Goal: Task Accomplishment & Management: Manage account settings

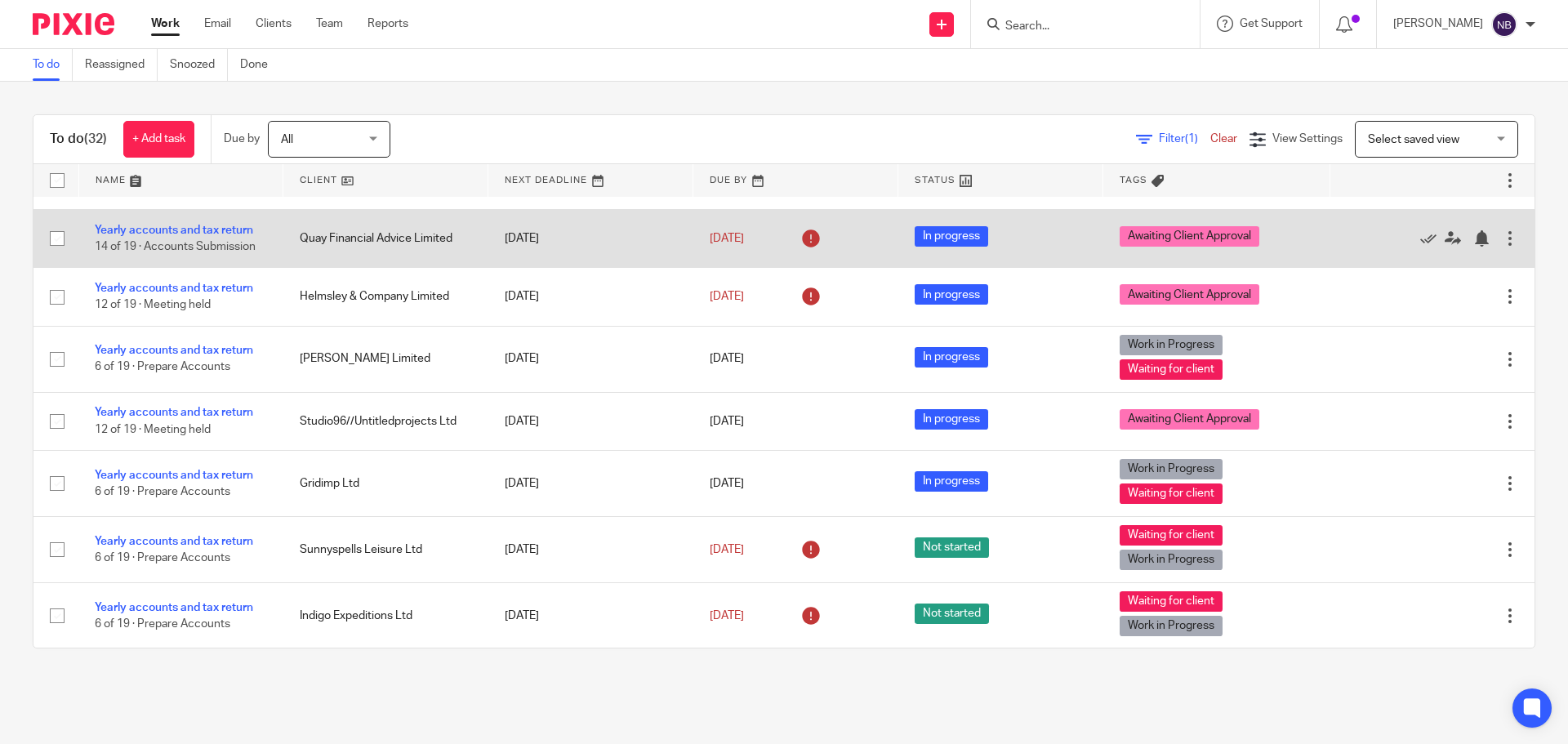
scroll to position [245, 0]
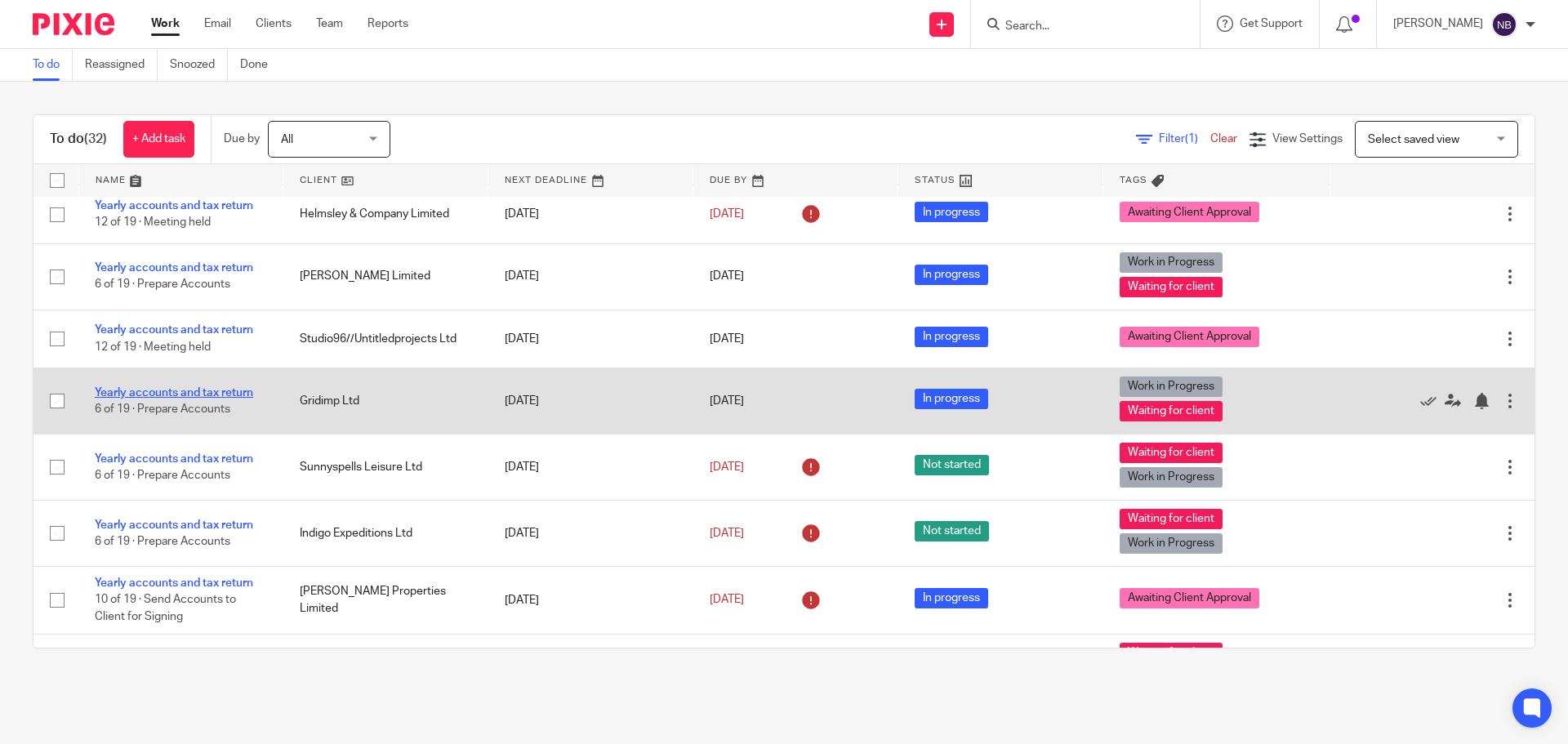
click at [218, 392] on link "Yearly accounts and tax return" at bounding box center [174, 392] width 158 height 11
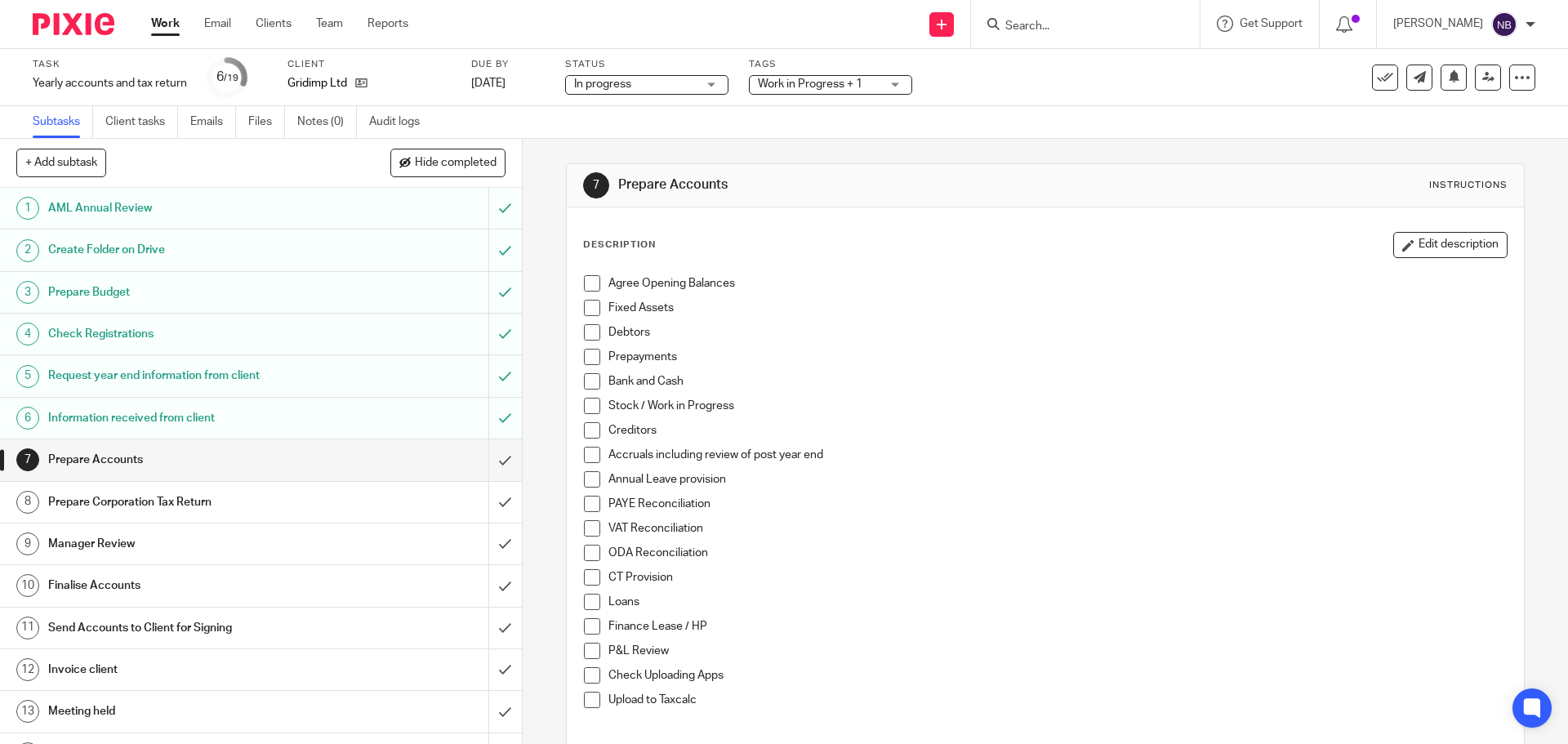
click at [584, 284] on span at bounding box center [592, 283] width 16 height 16
click at [590, 311] on span at bounding box center [592, 308] width 16 height 16
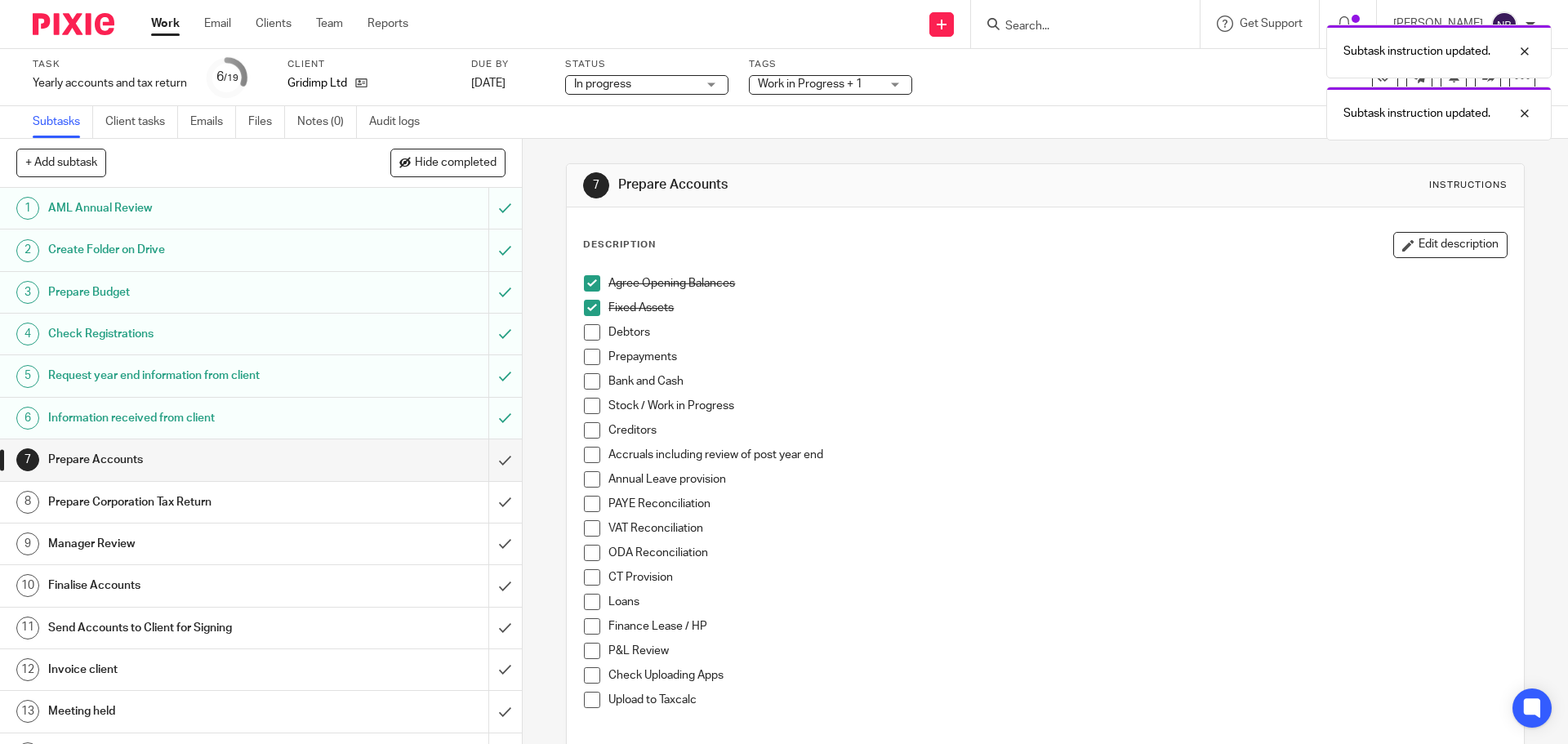
click at [586, 334] on span at bounding box center [592, 332] width 16 height 16
click at [588, 354] on span at bounding box center [592, 356] width 16 height 16
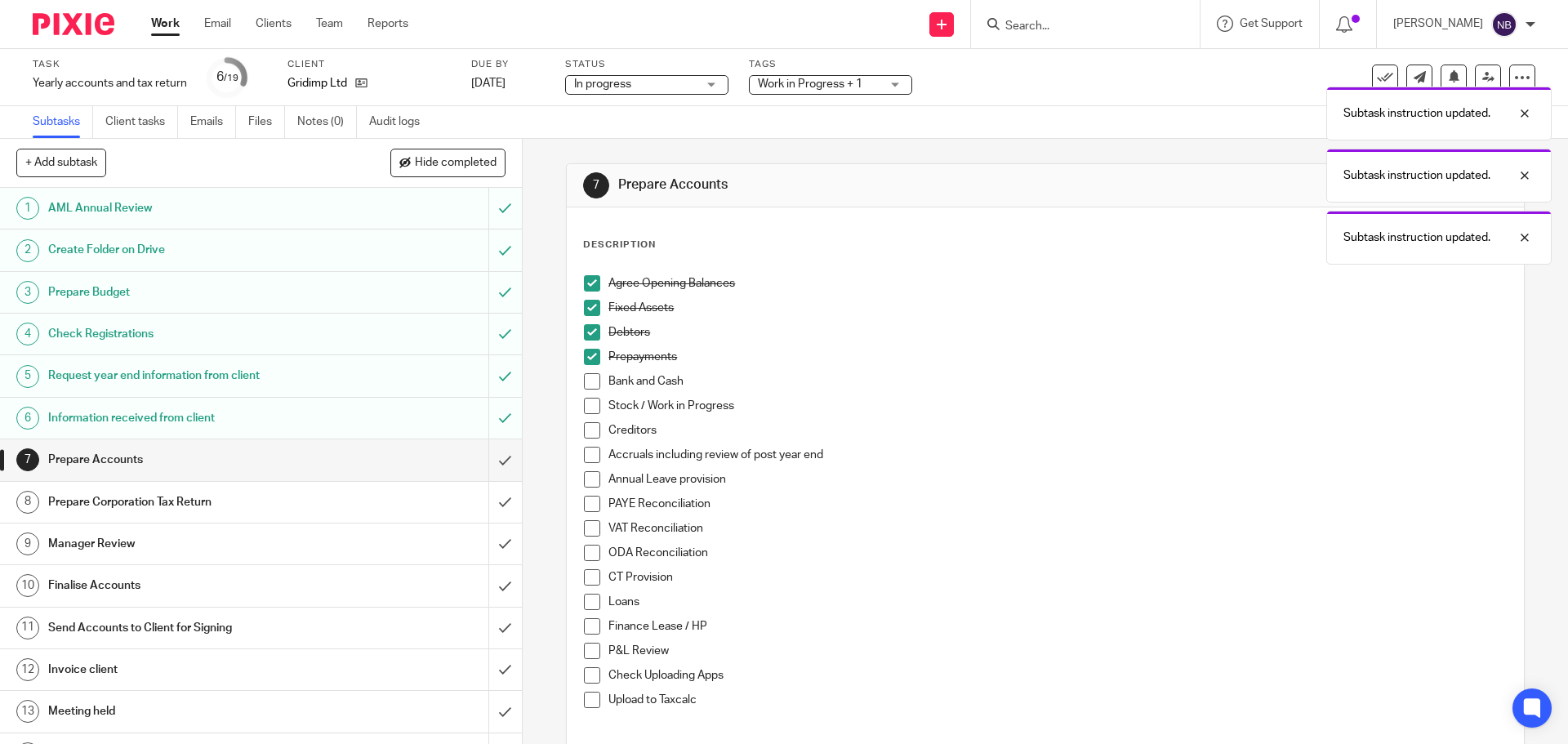
click at [586, 380] on span at bounding box center [592, 381] width 16 height 16
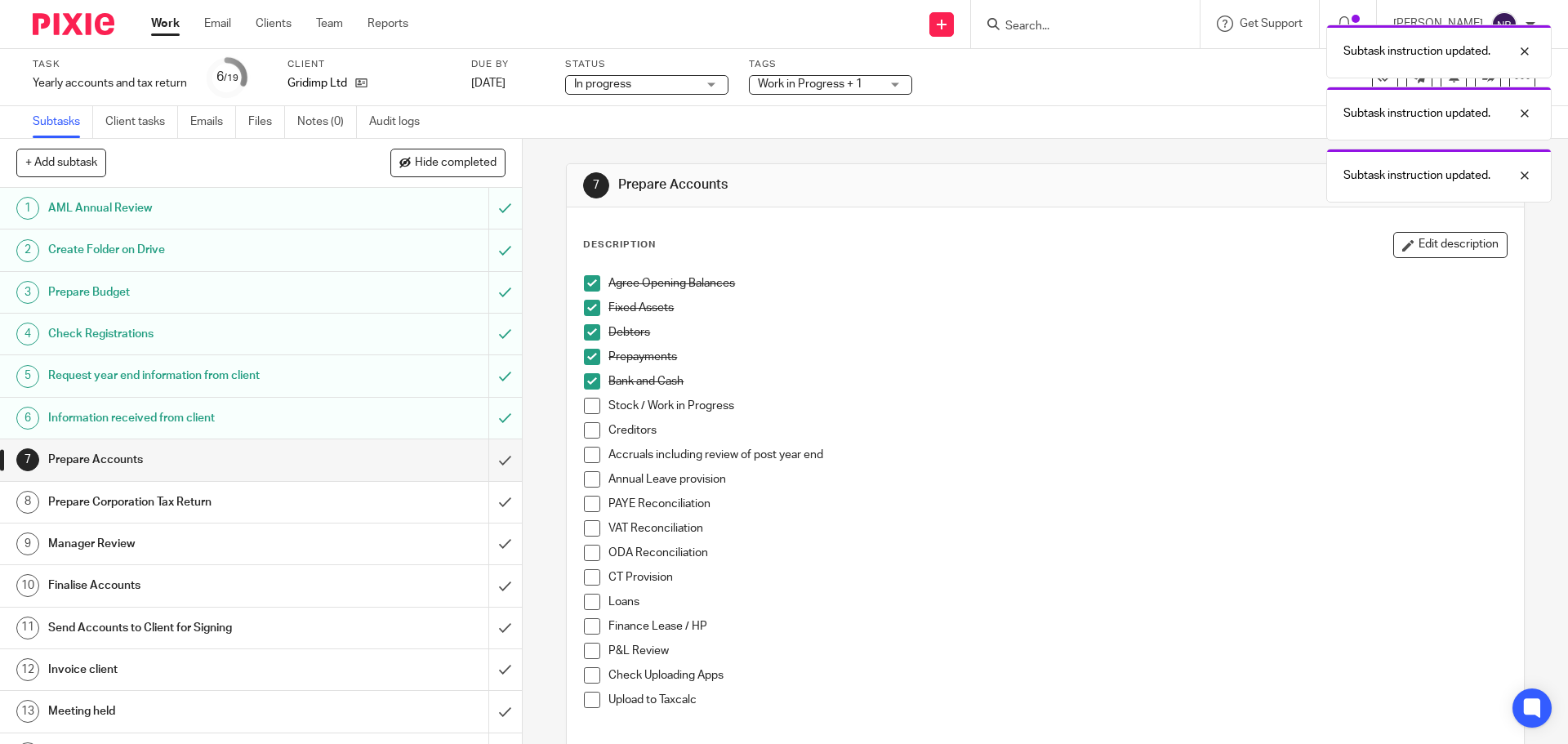
click at [590, 453] on span at bounding box center [592, 455] width 16 height 16
click at [586, 525] on span at bounding box center [592, 528] width 16 height 16
click at [595, 601] on span at bounding box center [592, 601] width 16 height 16
click at [585, 620] on span at bounding box center [592, 626] width 16 height 16
click at [587, 651] on span at bounding box center [592, 651] width 16 height 16
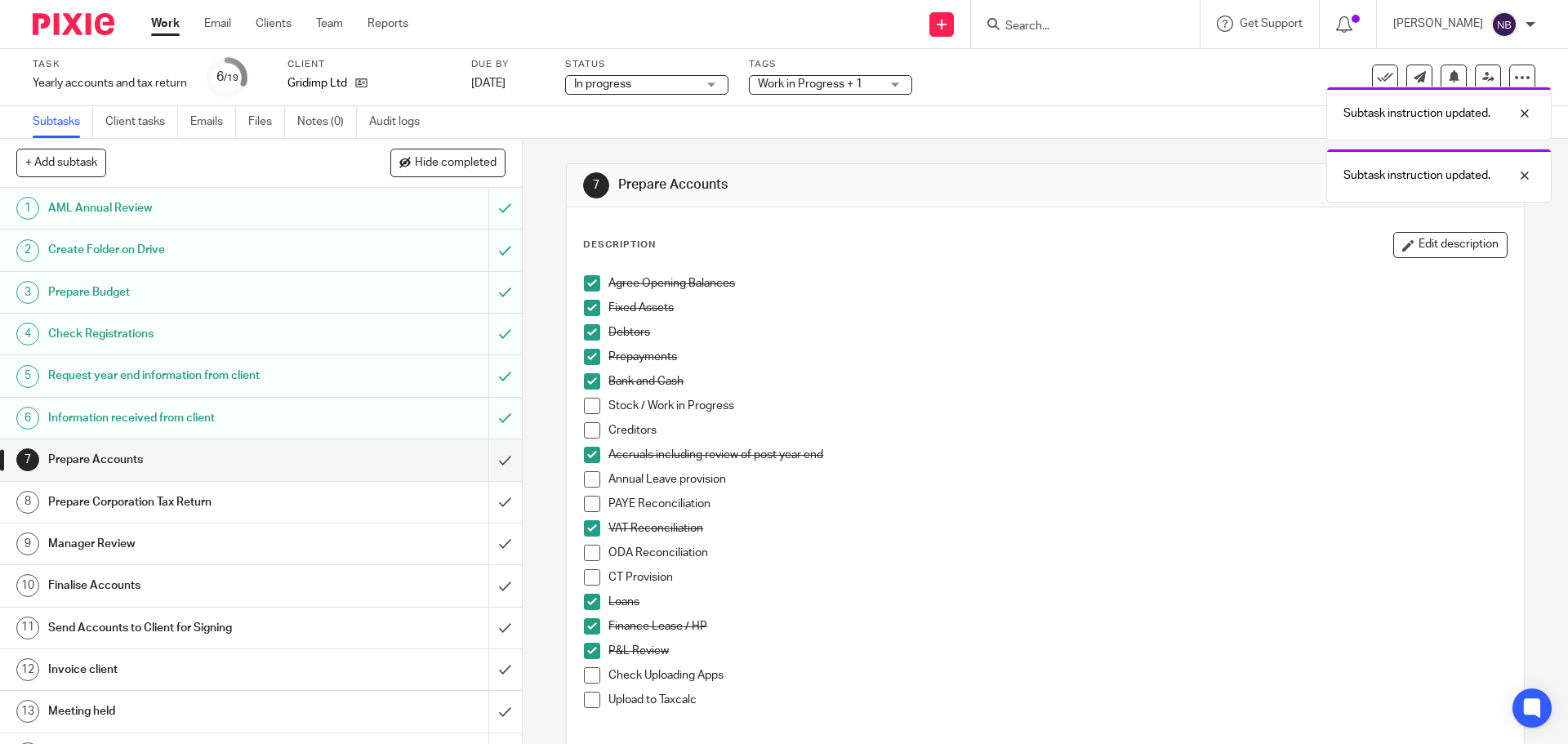
click at [164, 24] on link "Work" at bounding box center [165, 23] width 29 height 16
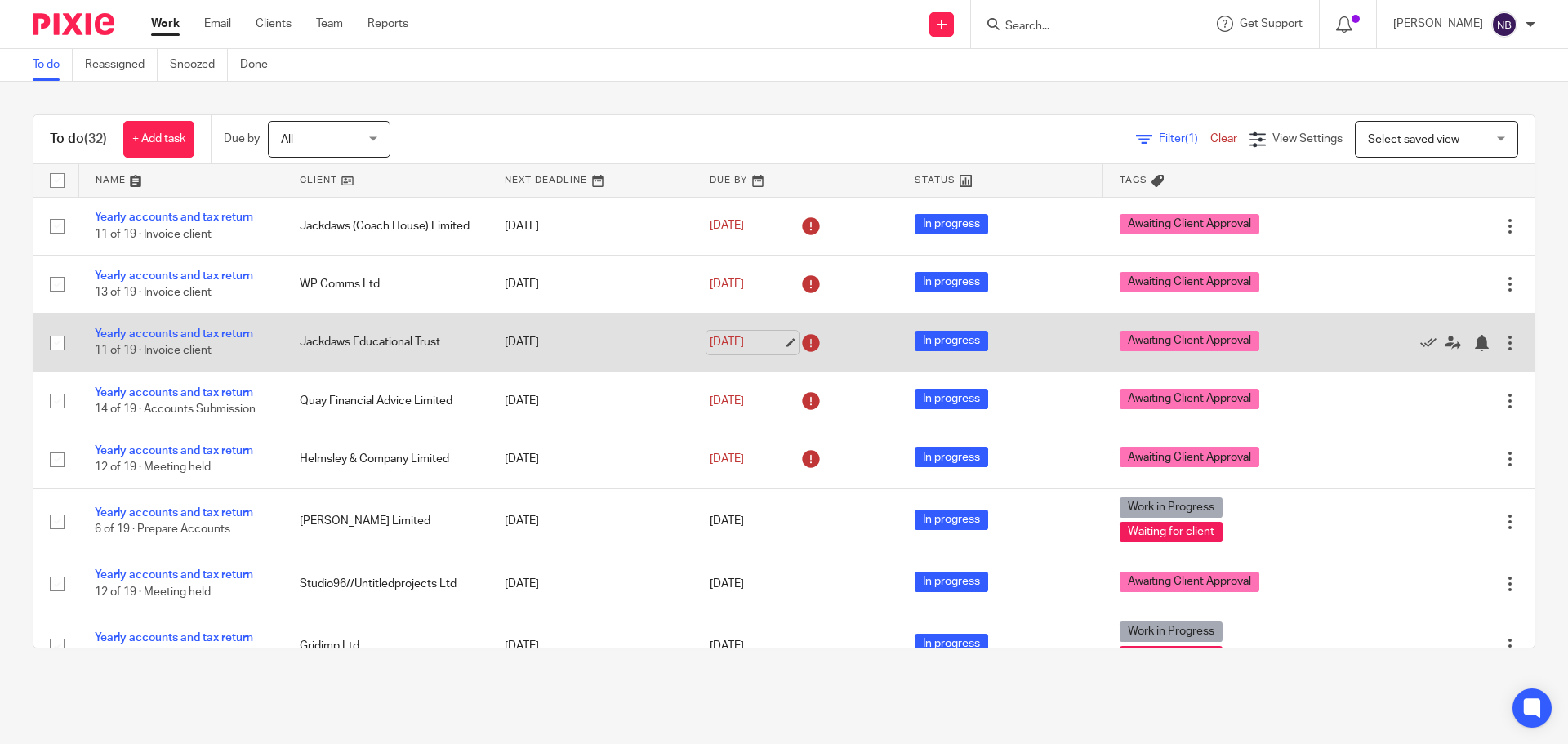
scroll to position [571, 0]
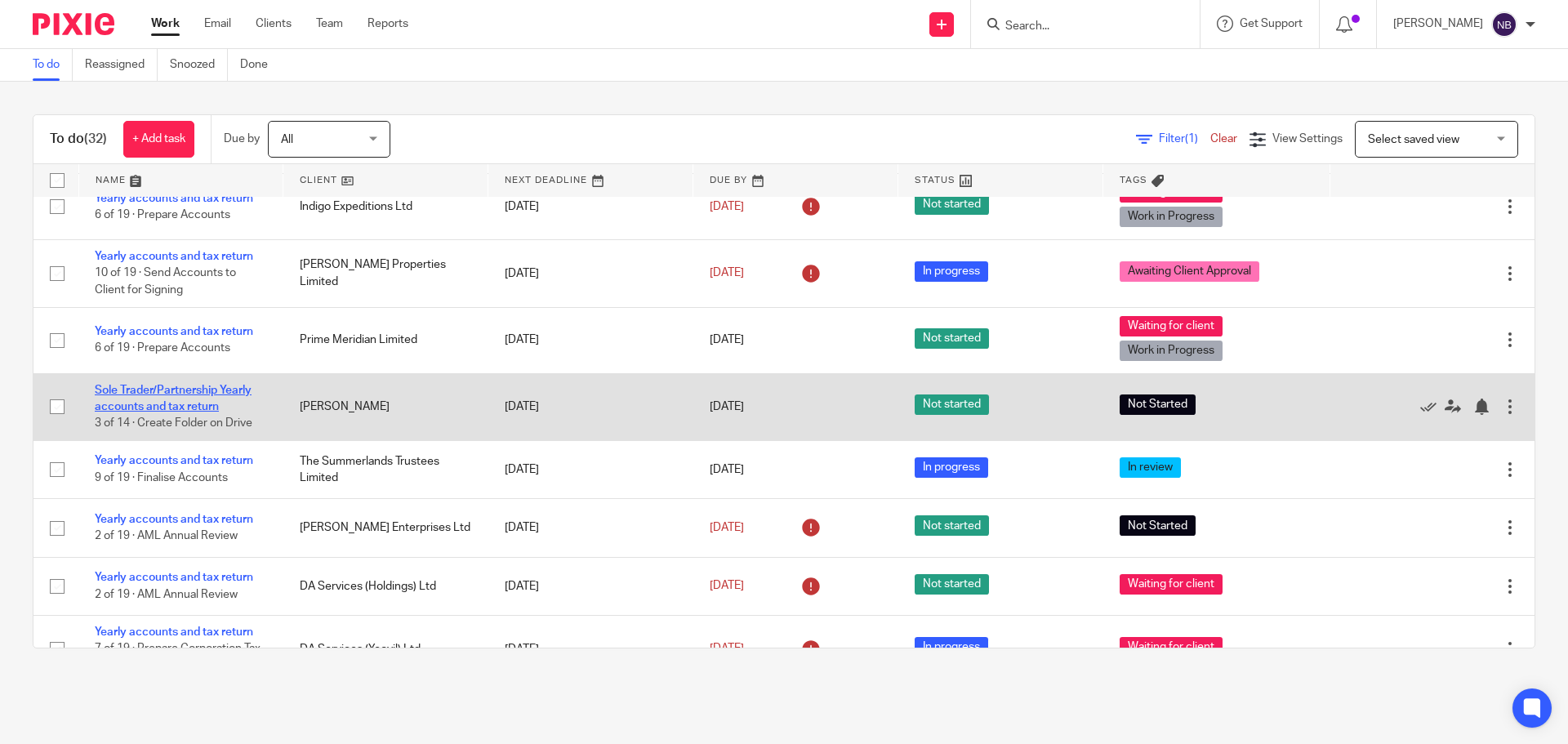
click at [165, 401] on link "Sole Trader/Partnership Yearly accounts and tax return" at bounding box center [173, 398] width 156 height 28
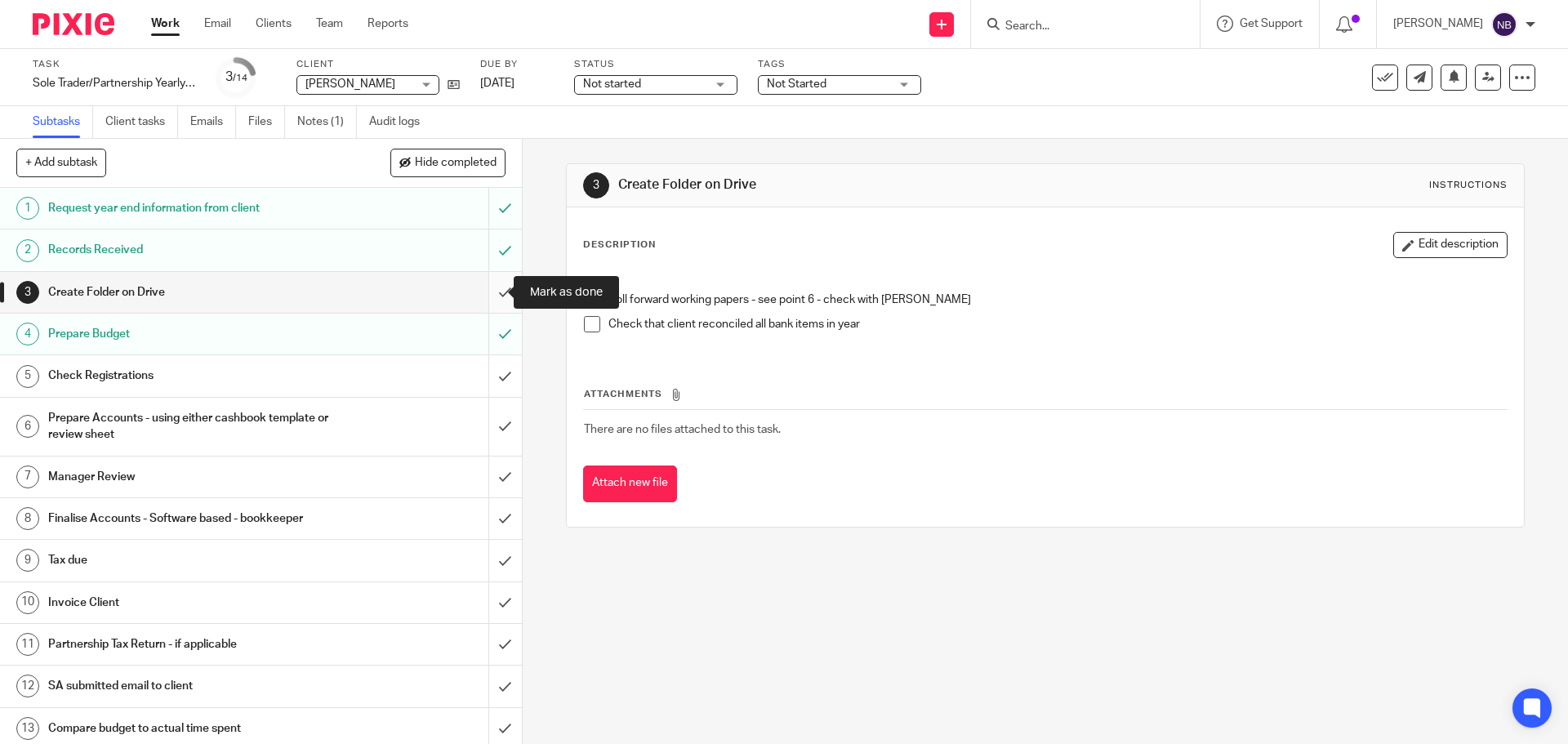
click at [484, 293] on input "submit" at bounding box center [261, 292] width 522 height 41
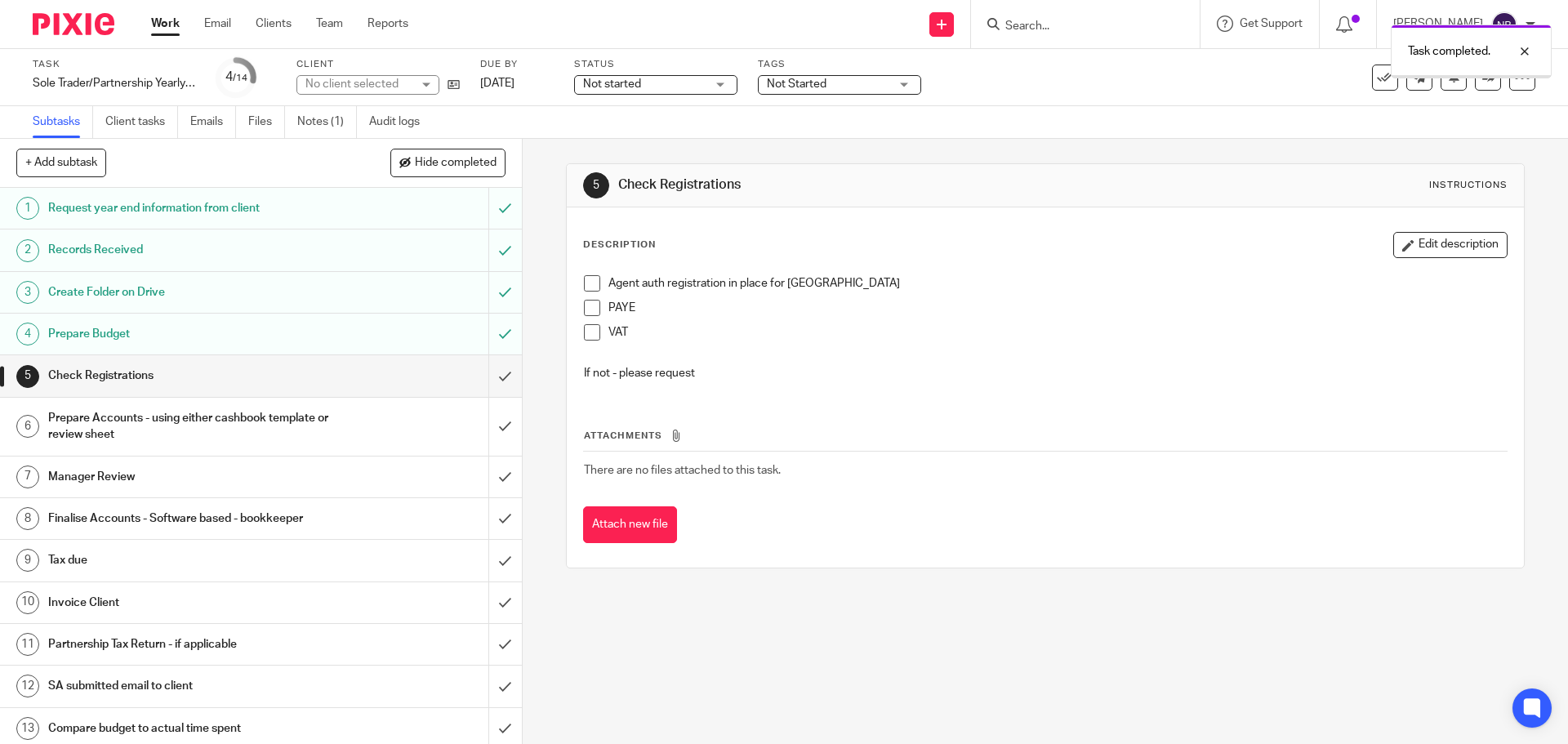
click at [803, 87] on span "Not Started" at bounding box center [796, 84] width 60 height 11
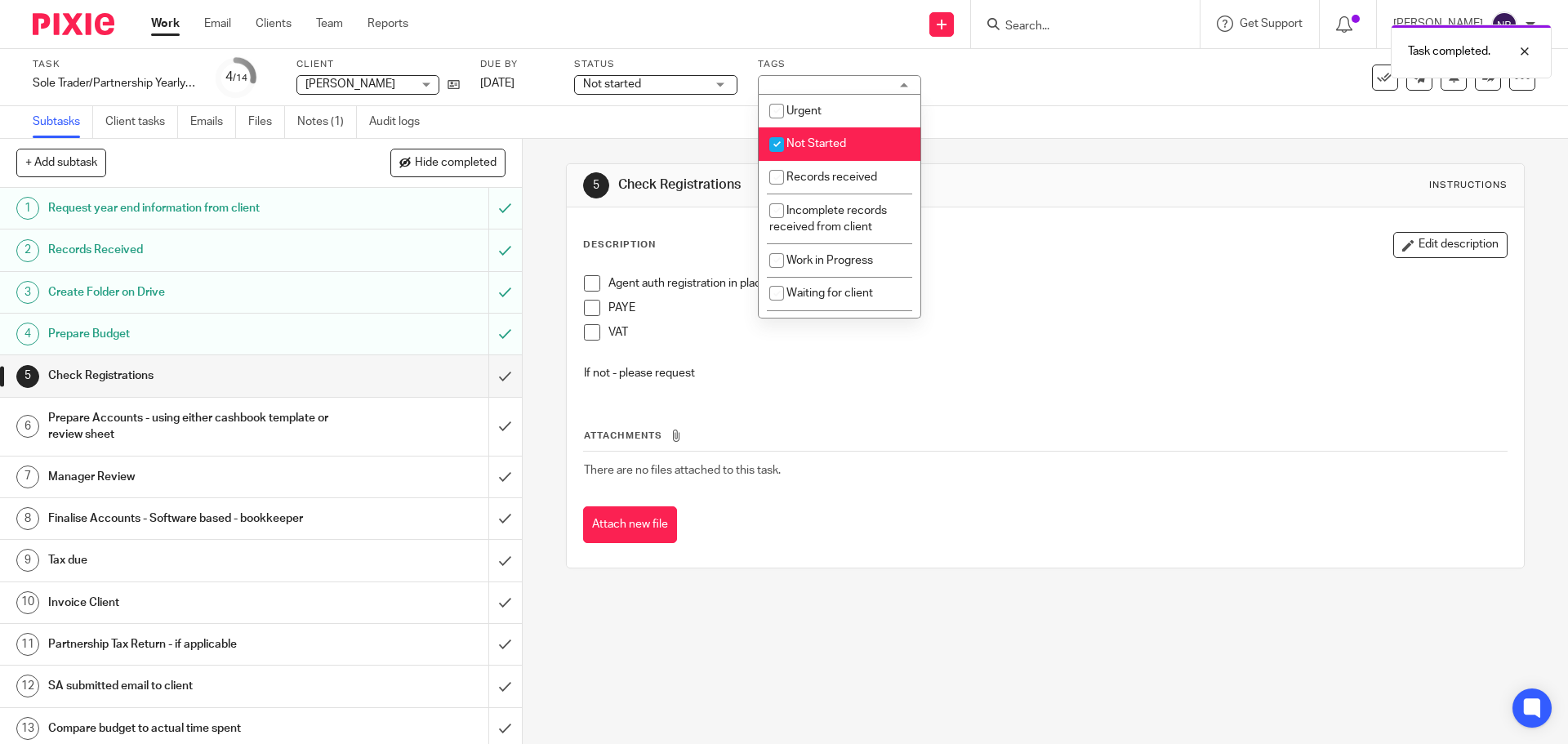
click at [811, 149] on li "Not Started" at bounding box center [839, 143] width 162 height 34
checkbox input "false"
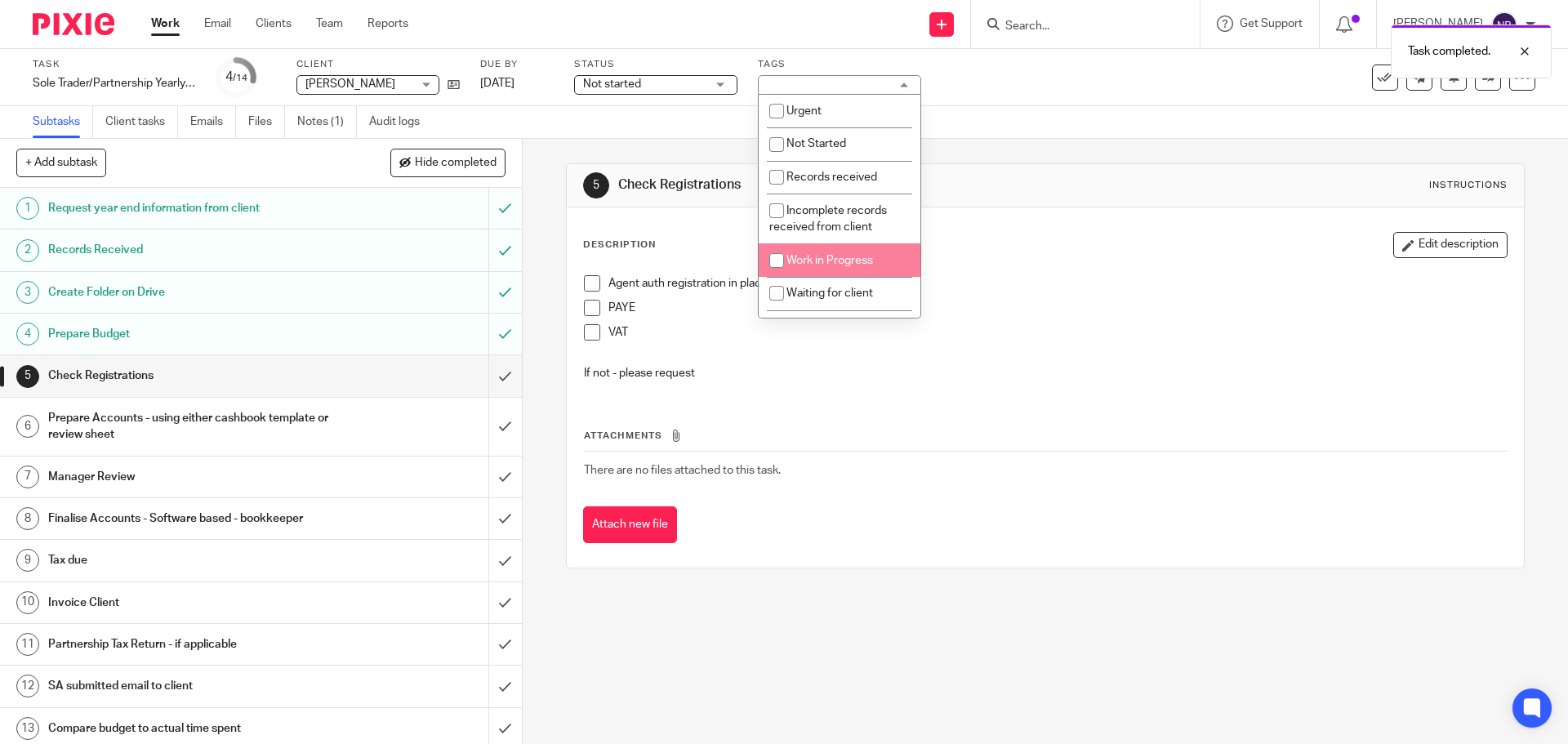
click at [798, 270] on li "Work in Progress" at bounding box center [839, 260] width 162 height 34
checkbox input "true"
click at [786, 289] on input "checkbox" at bounding box center [777, 293] width 31 height 31
checkbox input "true"
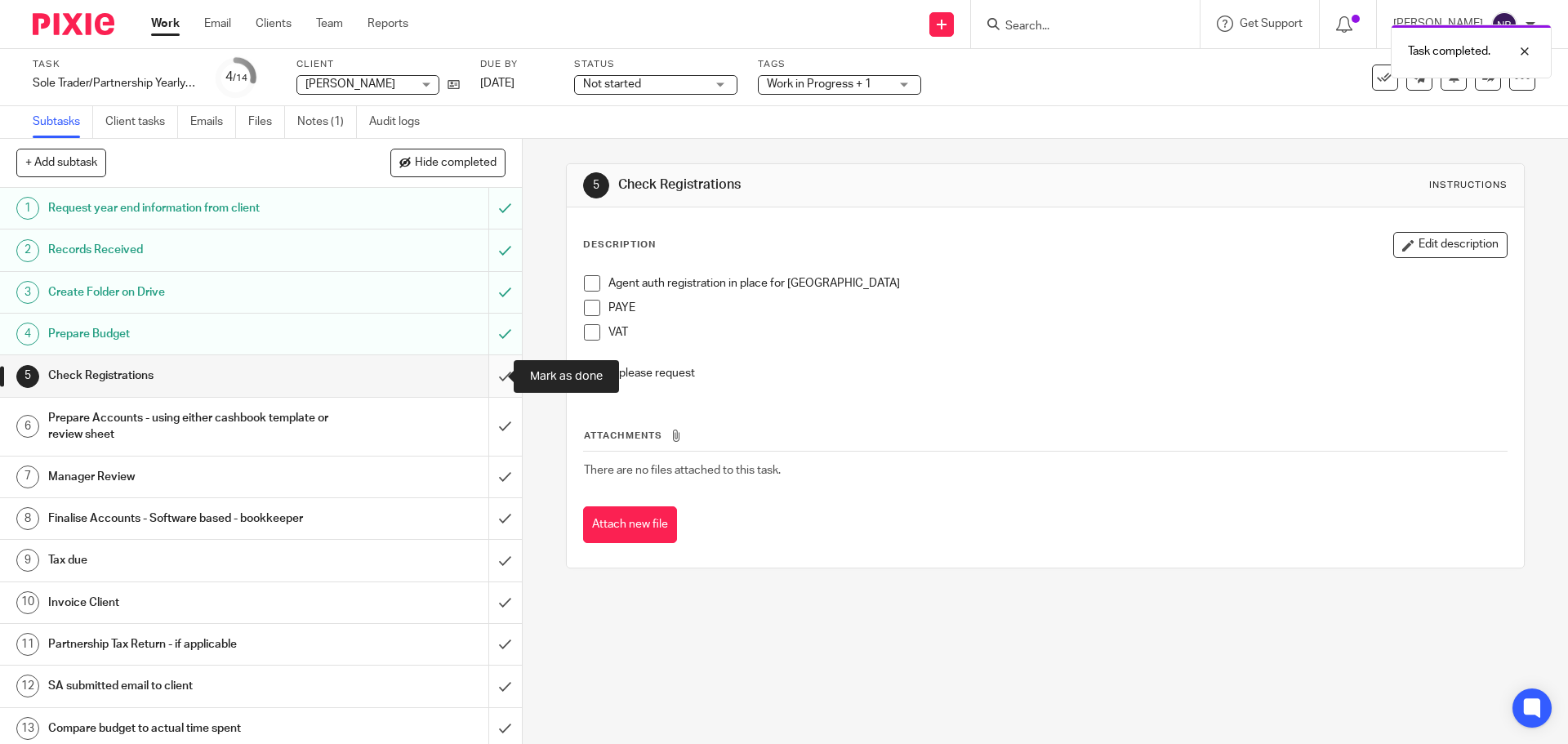
click at [493, 381] on input "submit" at bounding box center [261, 375] width 522 height 41
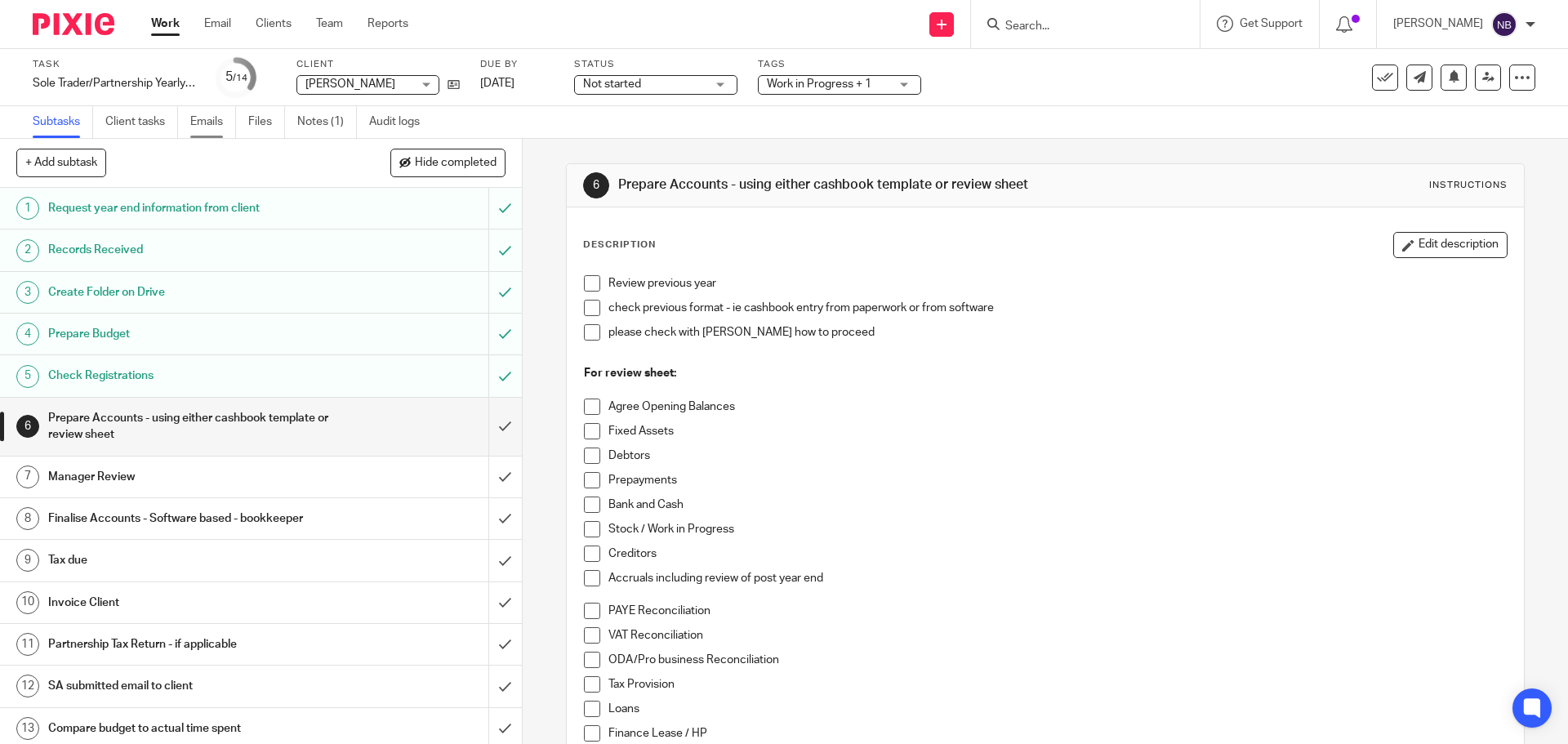
click at [218, 125] on link "Emails" at bounding box center [213, 122] width 46 height 32
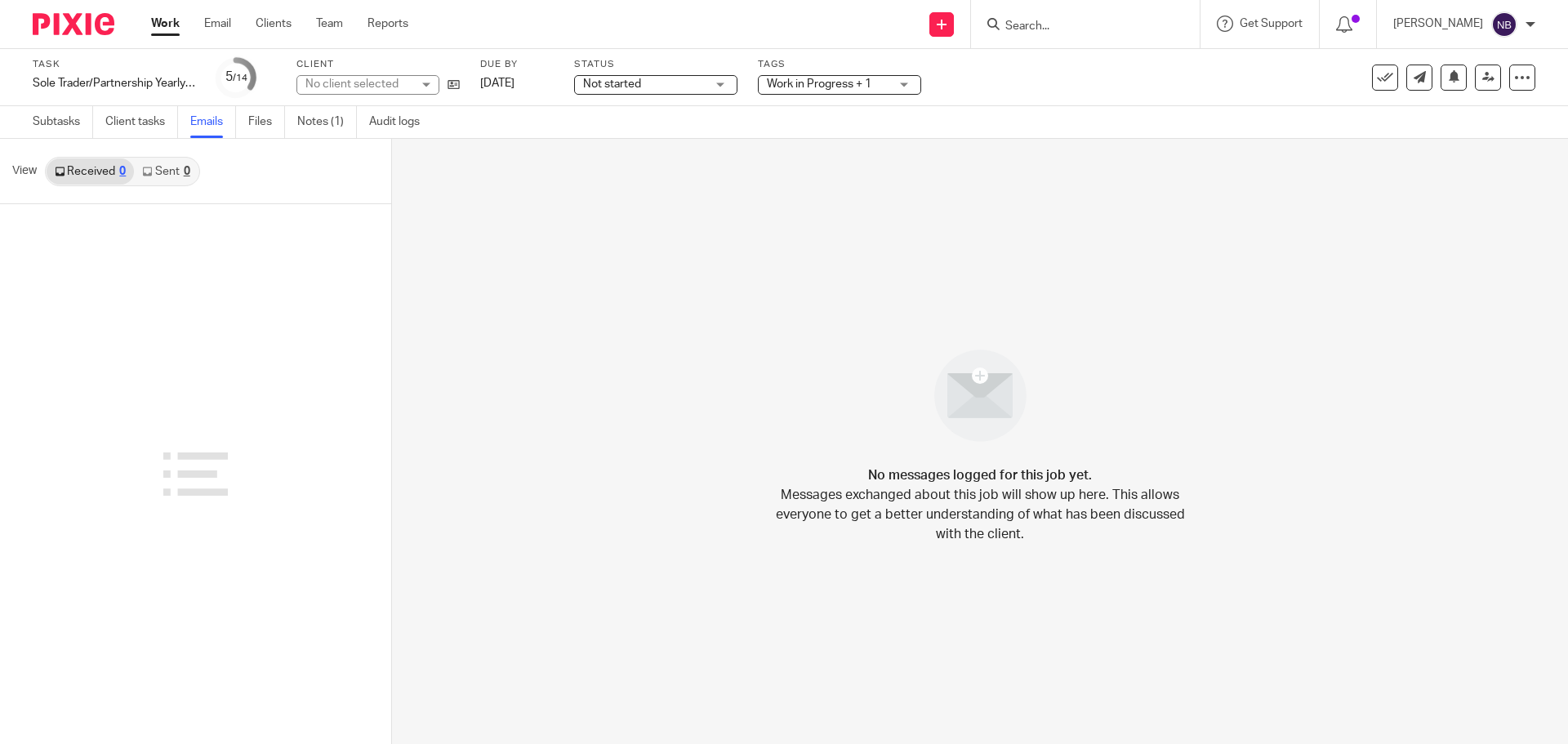
click at [305, 120] on link "Notes (1)" at bounding box center [327, 122] width 60 height 32
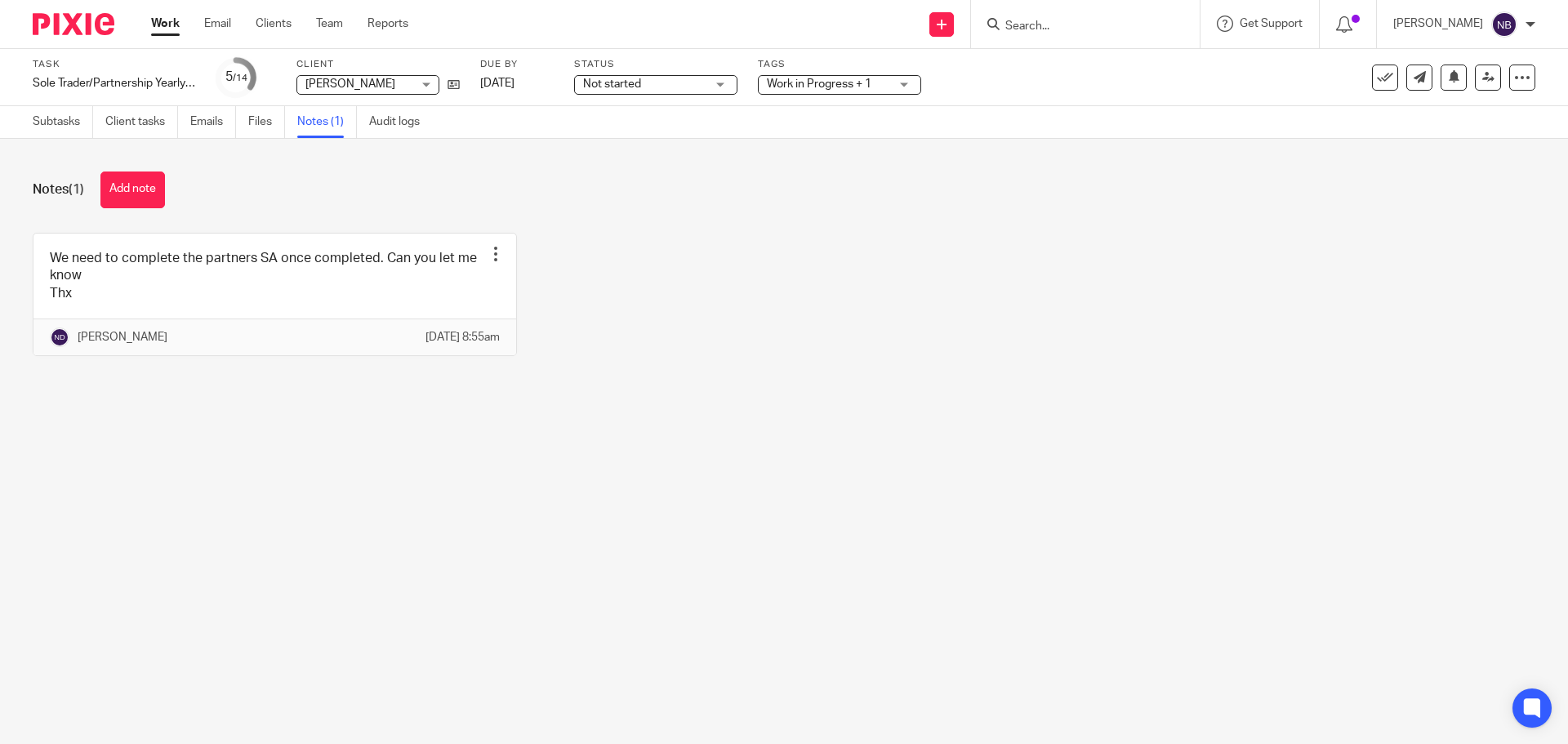
click at [206, 122] on link "Emails" at bounding box center [213, 122] width 46 height 32
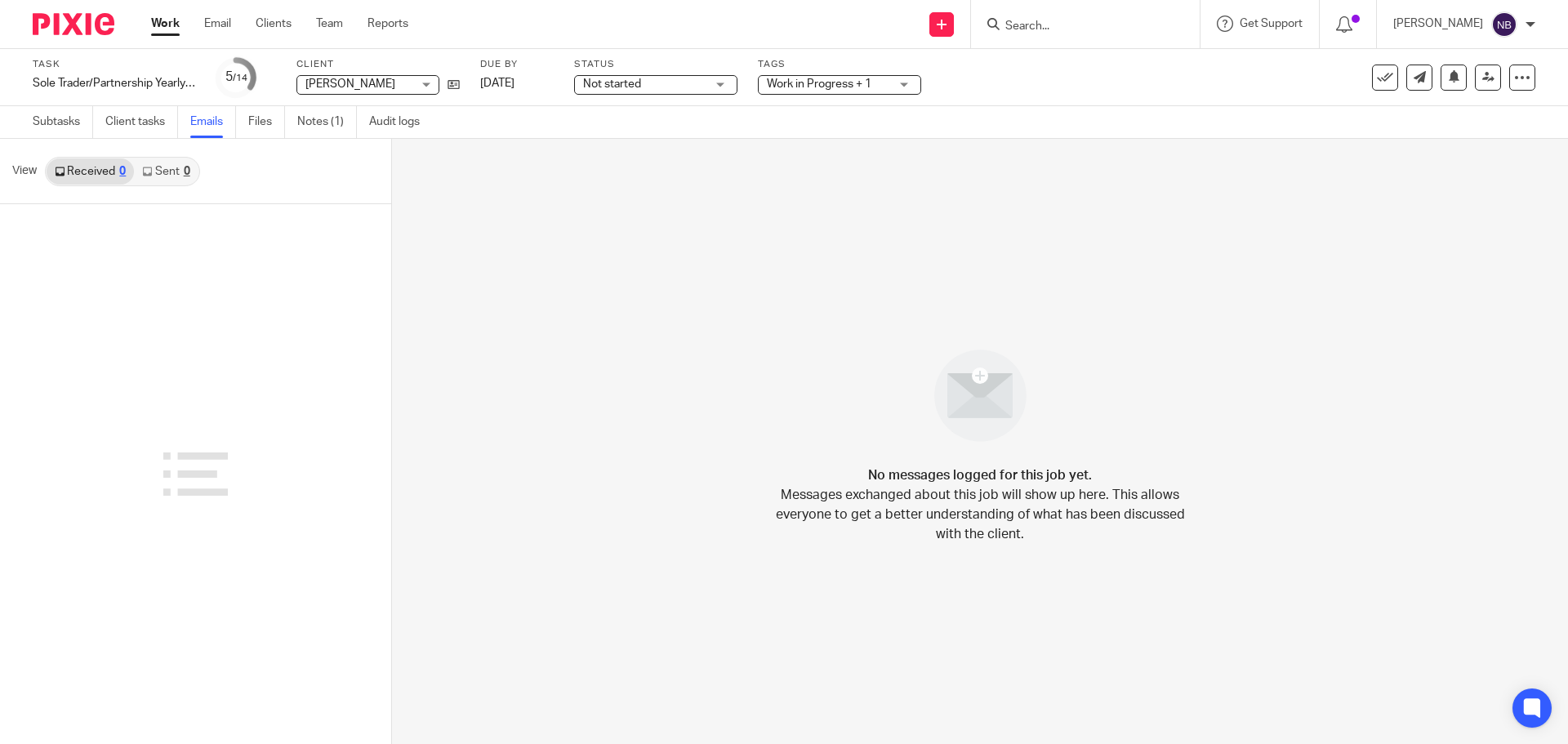
click at [165, 174] on link "Sent 0" at bounding box center [166, 171] width 64 height 26
click at [119, 175] on div "0" at bounding box center [123, 171] width 7 height 11
click at [451, 83] on icon at bounding box center [454, 85] width 12 height 12
click at [175, 21] on link "Work" at bounding box center [165, 23] width 29 height 16
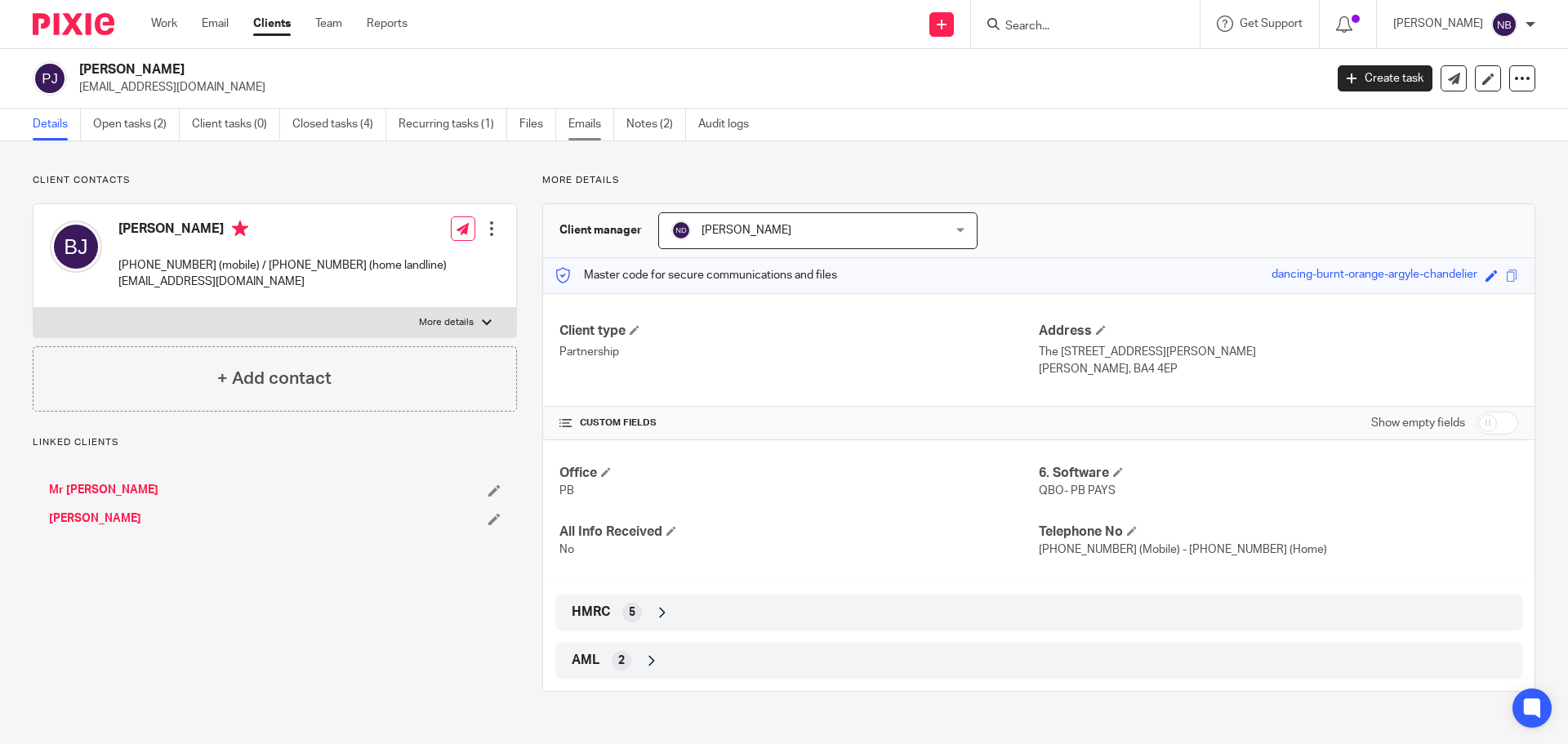
click at [574, 125] on link "Emails" at bounding box center [591, 124] width 46 height 32
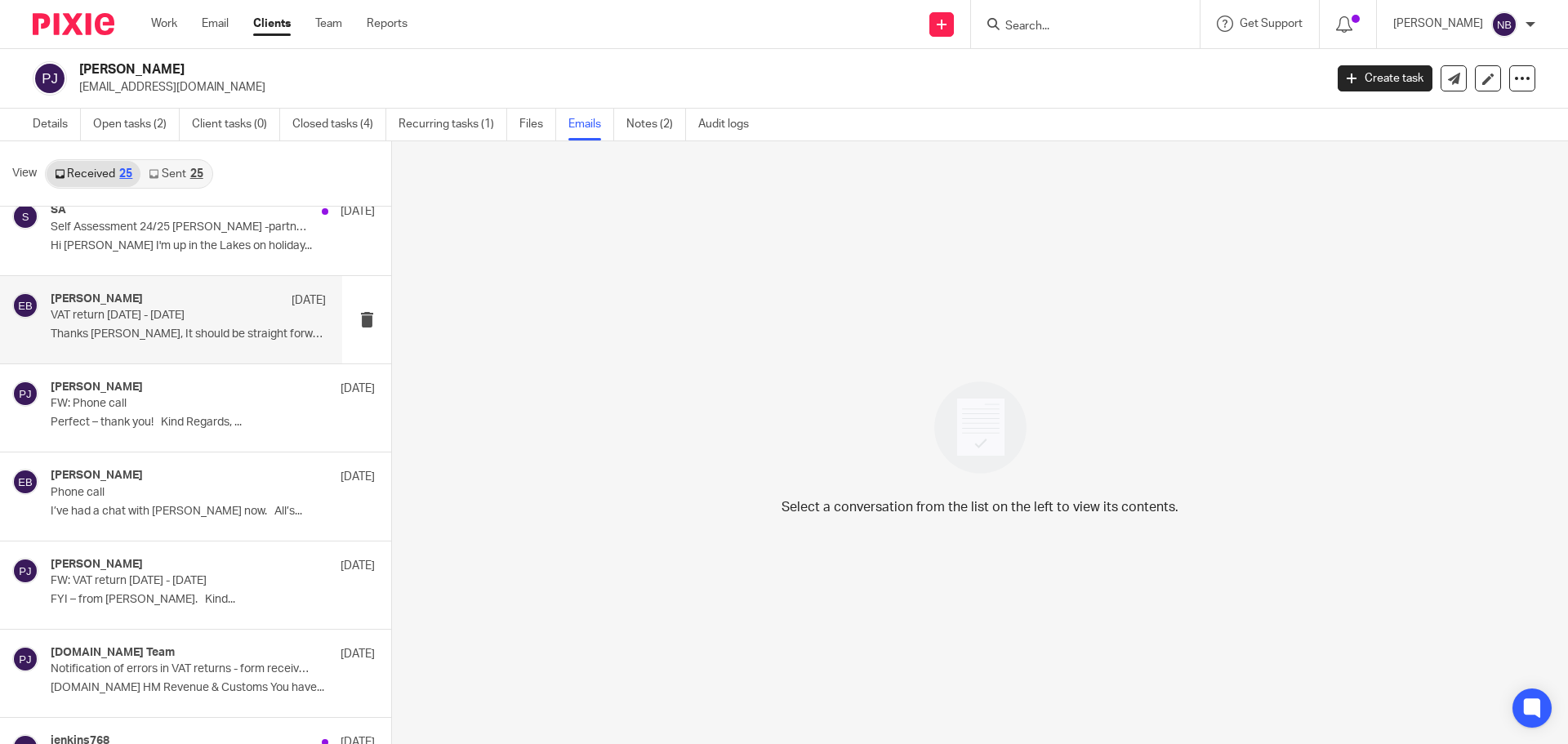
scroll to position [571, 0]
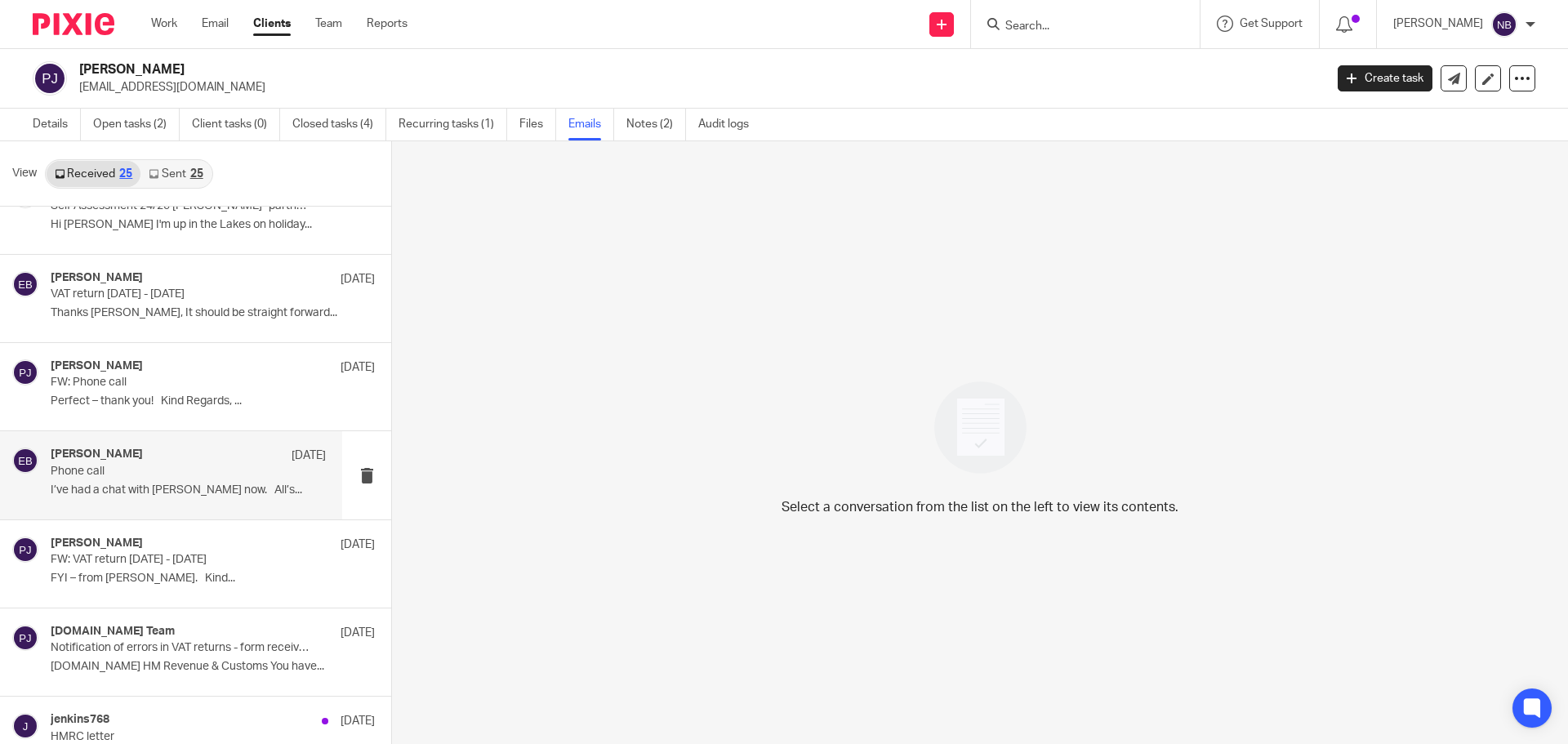
click at [140, 466] on p "Phone call" at bounding box center [161, 472] width 220 height 14
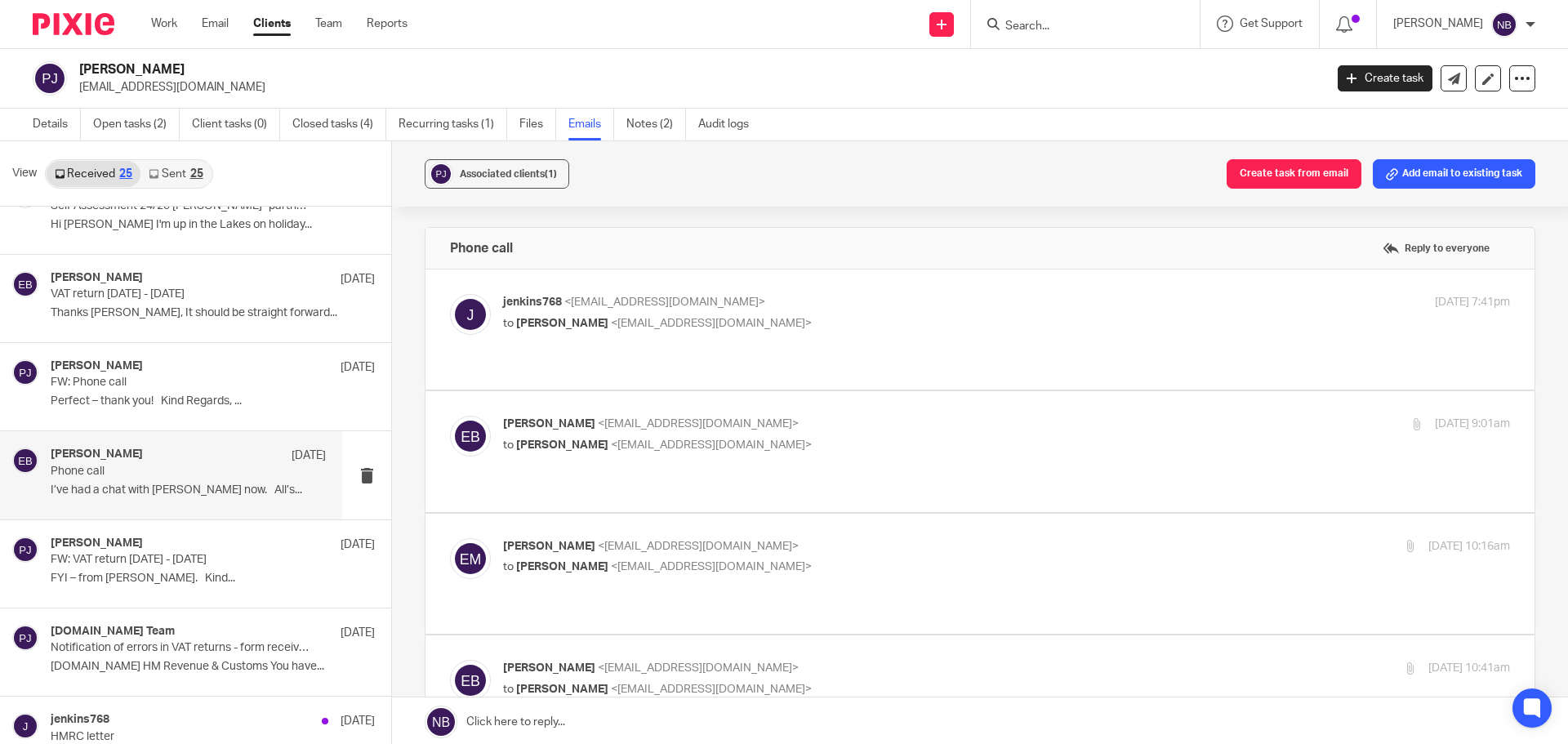
scroll to position [0, 0]
click at [733, 321] on span "<emilybelcher@probusinessuk.com>" at bounding box center [711, 323] width 201 height 11
checkbox input "true"
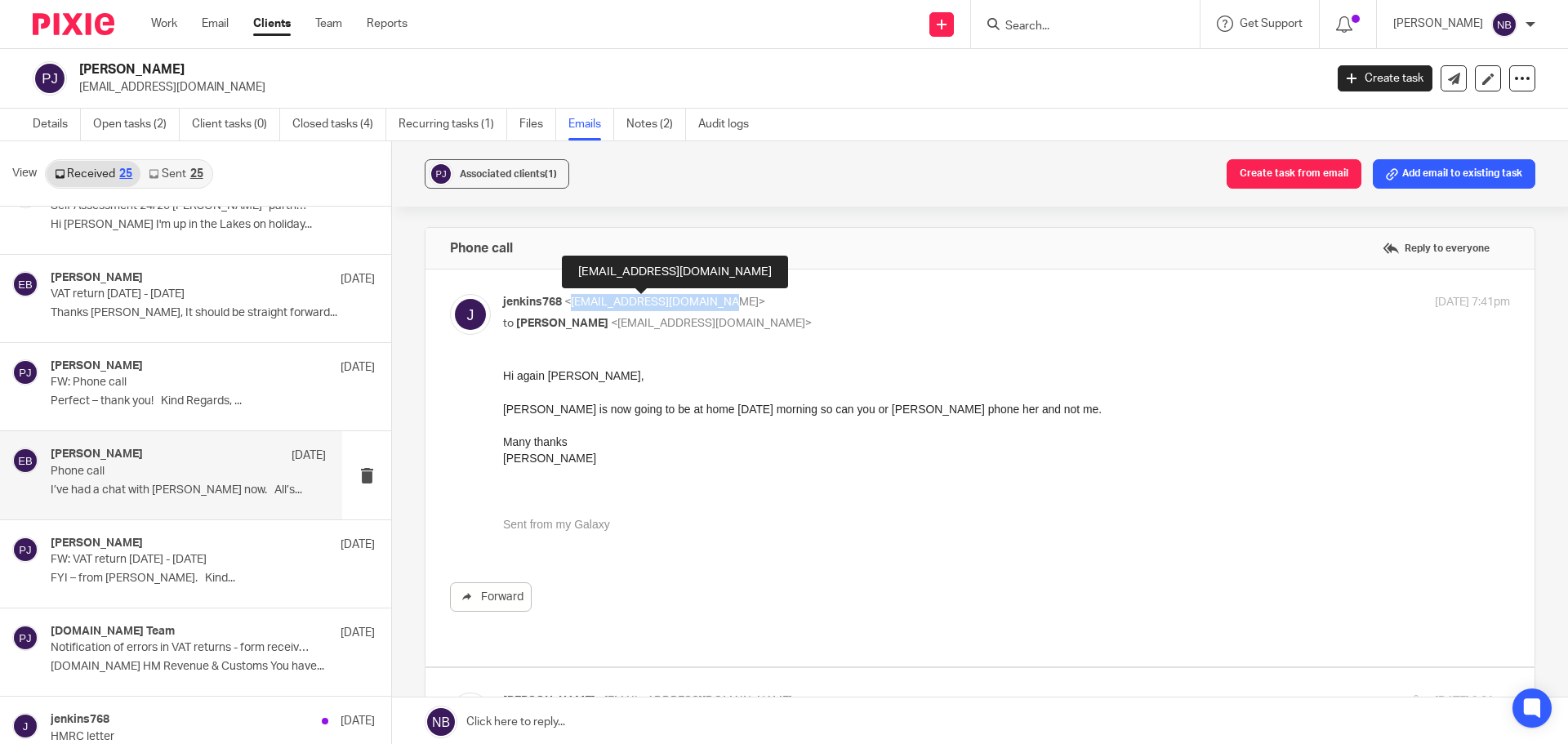
drag, startPoint x: 569, startPoint y: 304, endPoint x: 710, endPoint y: 305, distance: 141.0
click at [710, 305] on span "<jenkins768@btinternet.com>" at bounding box center [665, 302] width 201 height 11
copy span "jenkins768@btinternet.com"
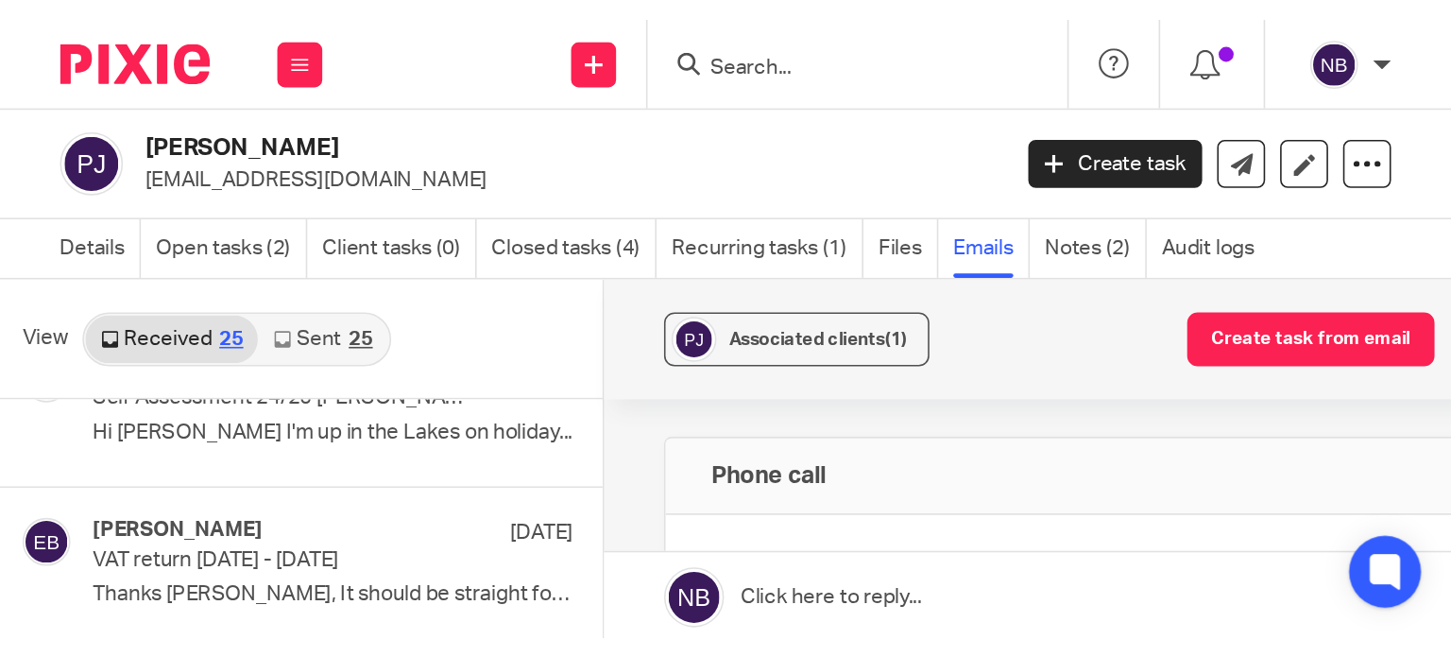
scroll to position [661, 0]
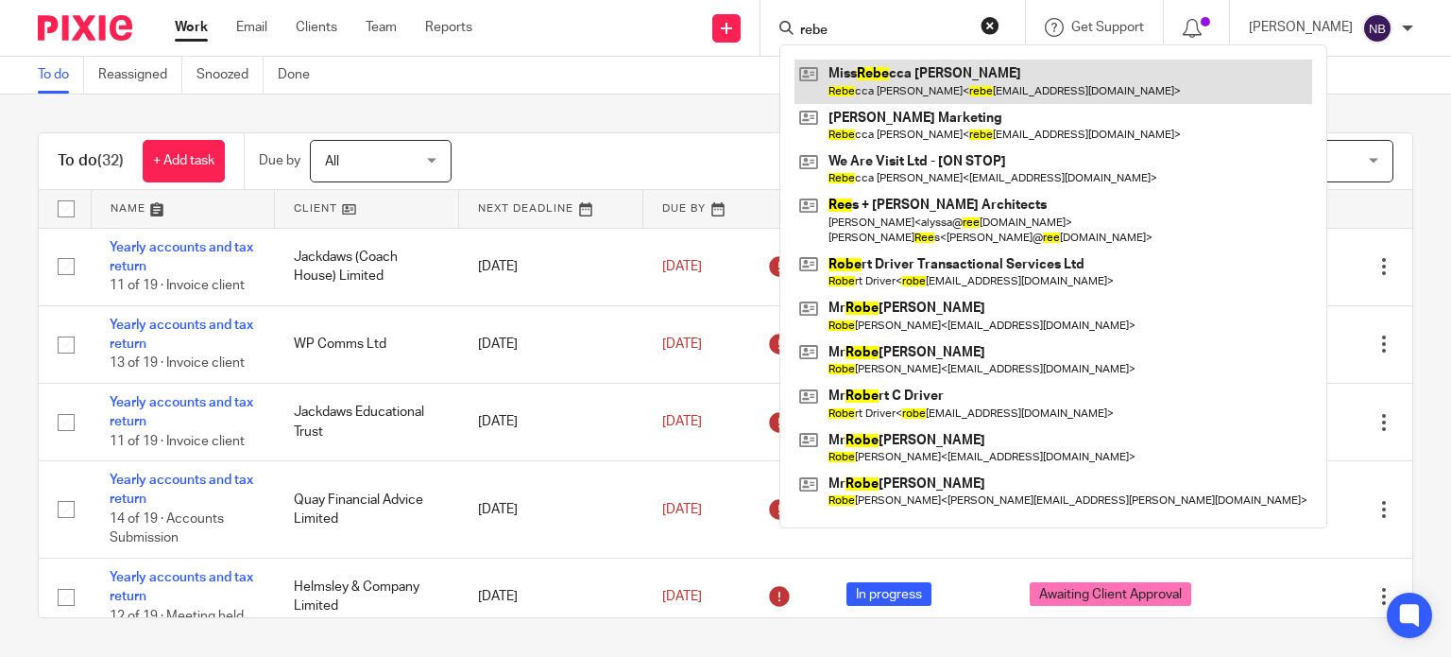
type input "rebe"
click at [900, 71] on link at bounding box center [1054, 81] width 518 height 43
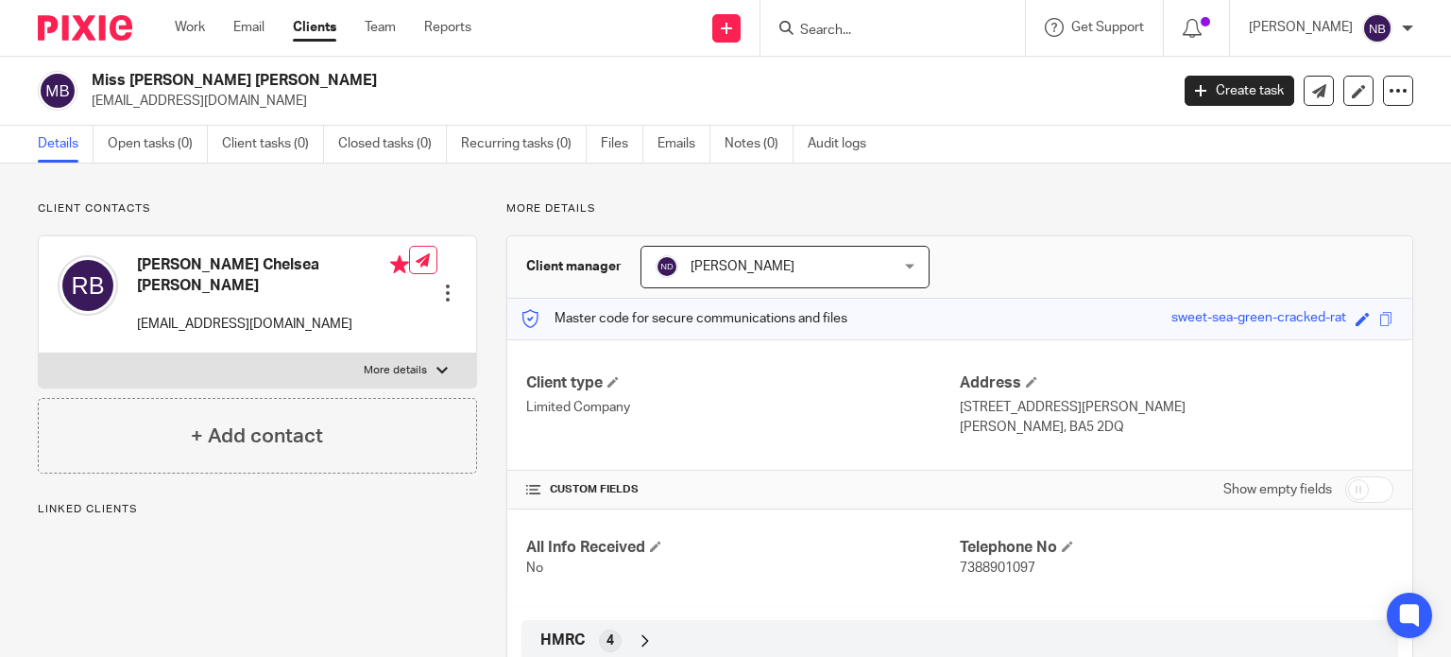
click at [653, 141] on ul "Details Open tasks (0) Client tasks (0) Closed tasks (0) Recurring tasks (0) Fi…" at bounding box center [466, 144] width 857 height 37
click at [661, 140] on link "Emails" at bounding box center [684, 144] width 53 height 37
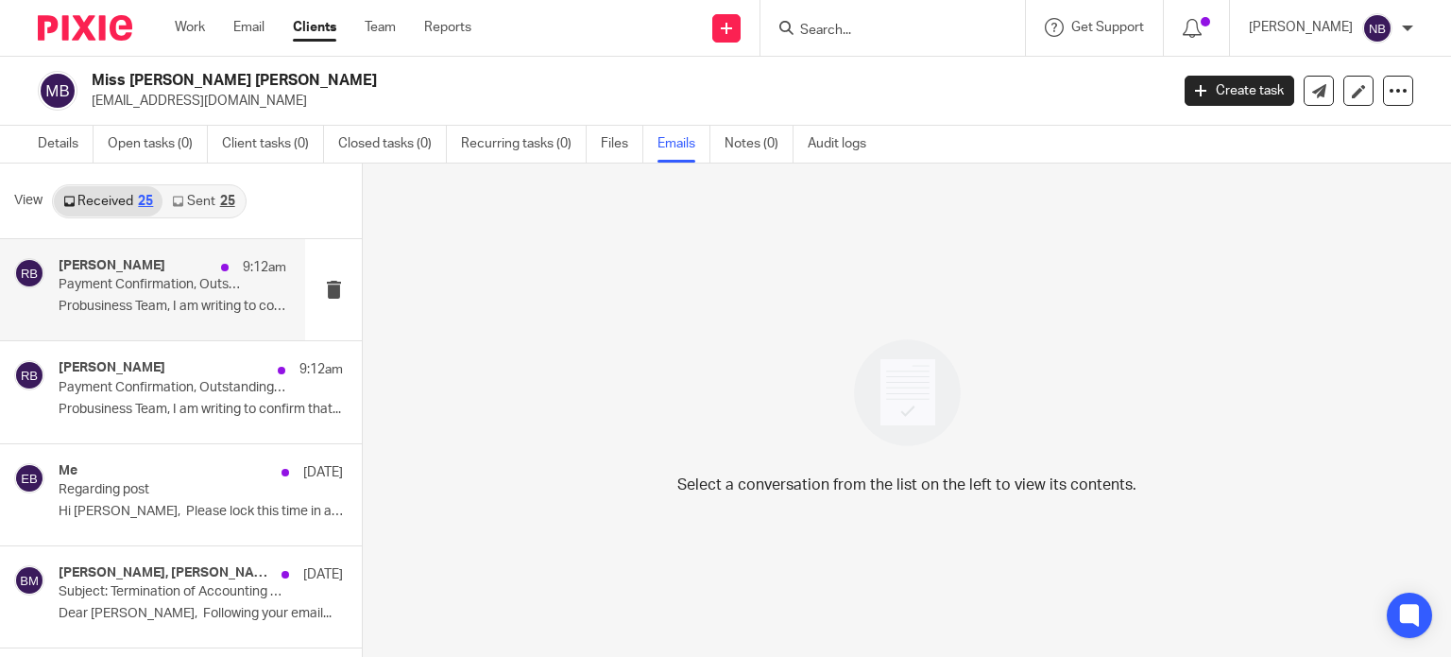
click at [178, 281] on p "Payment Confirmation, Outstanding Disputes & Formal Complaint" at bounding box center [150, 285] width 182 height 16
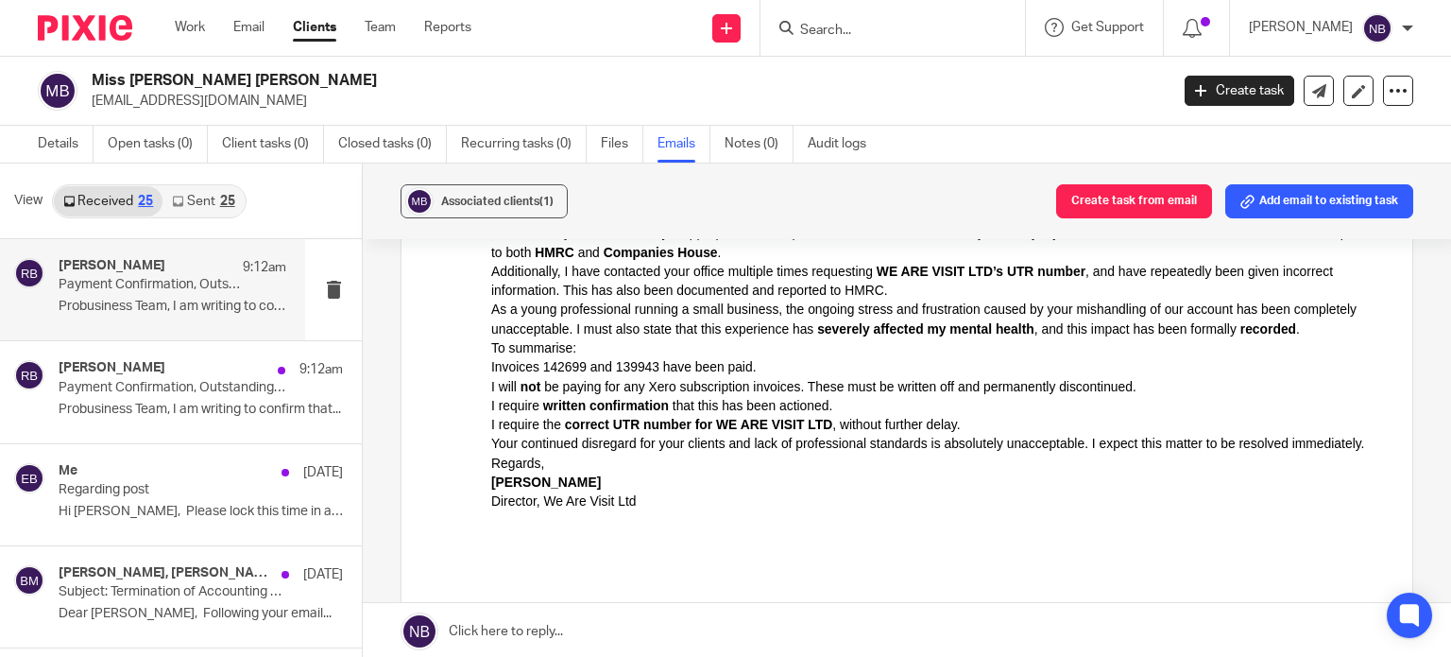
scroll to position [378, 0]
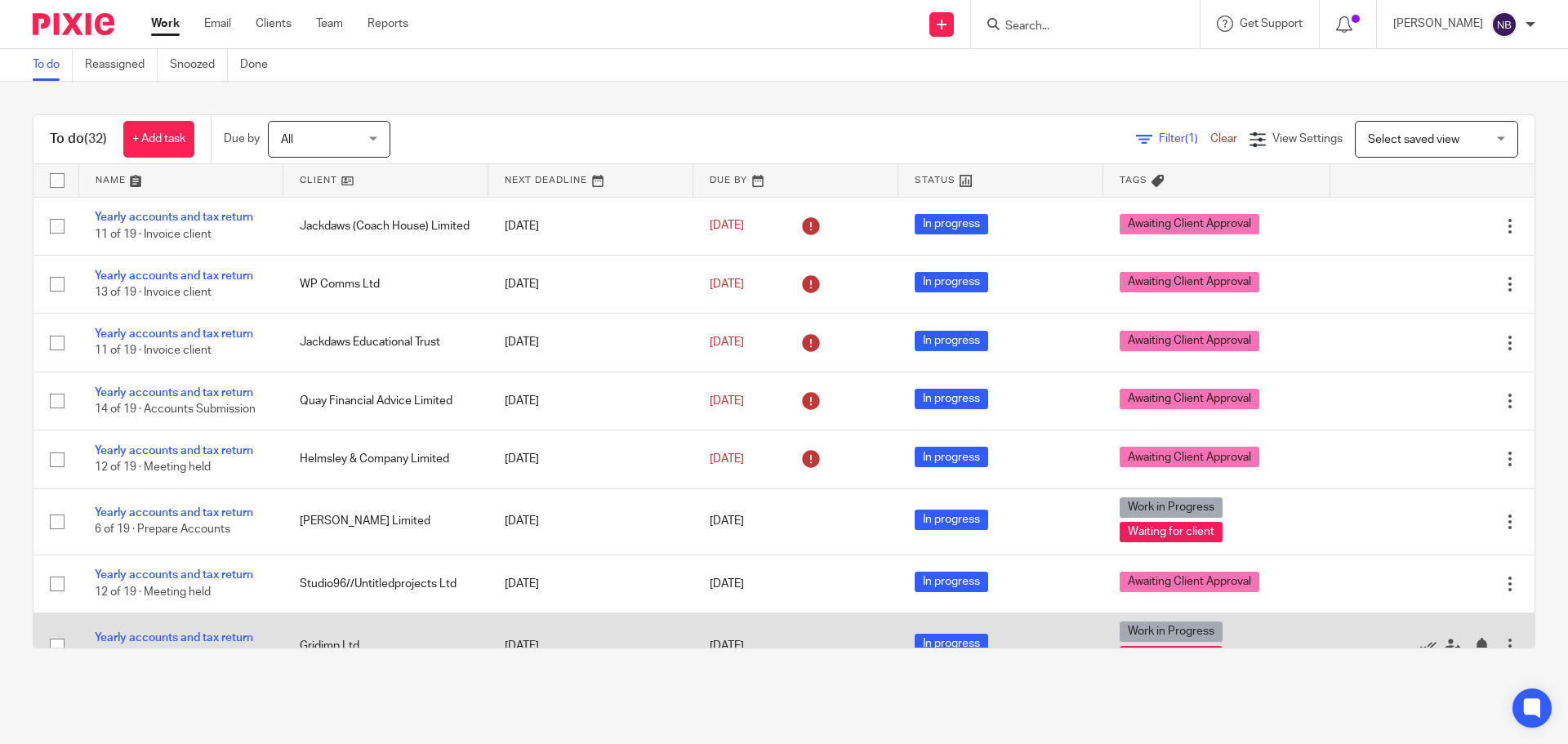
scroll to position [245, 0]
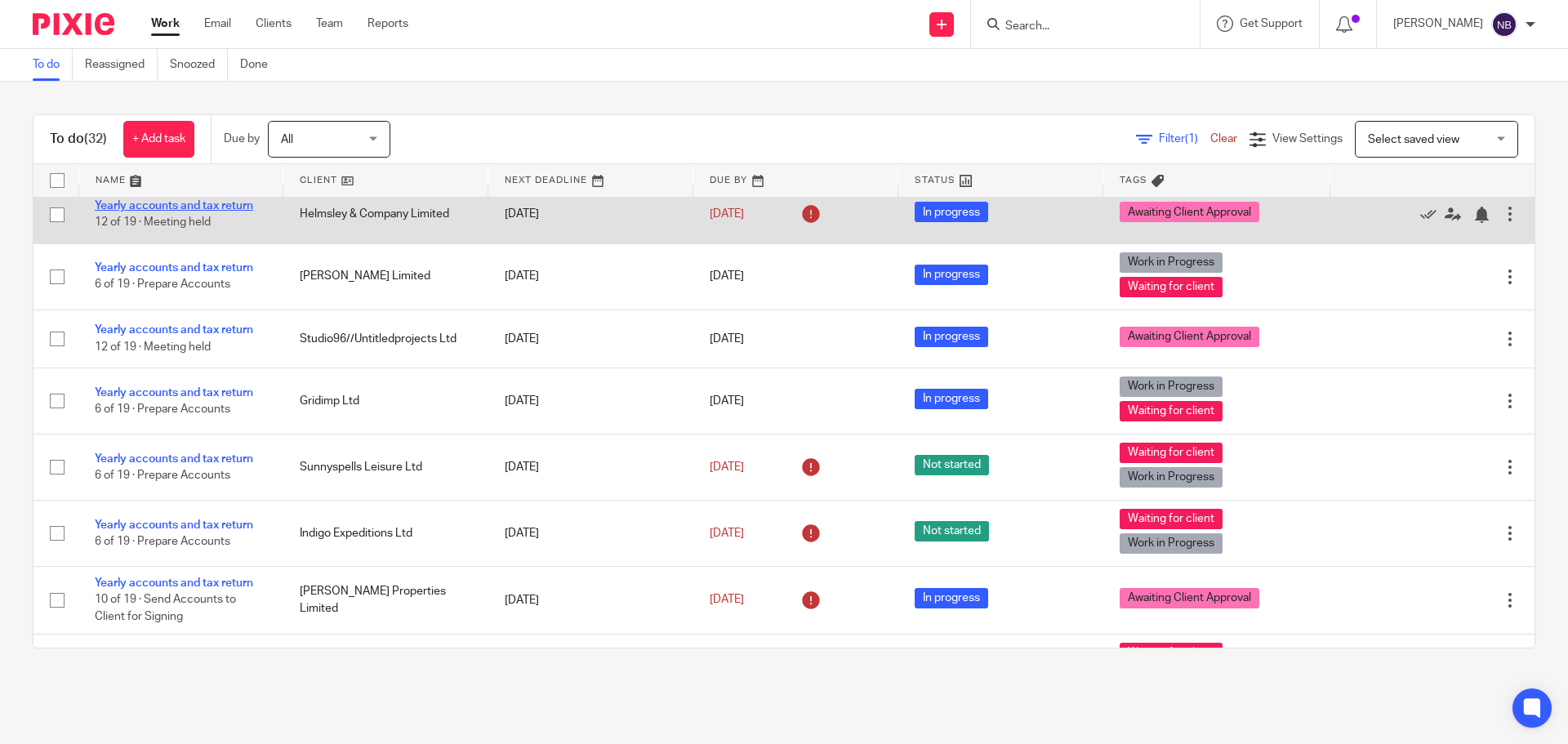
click at [218, 204] on link "Yearly accounts and tax return" at bounding box center [174, 205] width 158 height 11
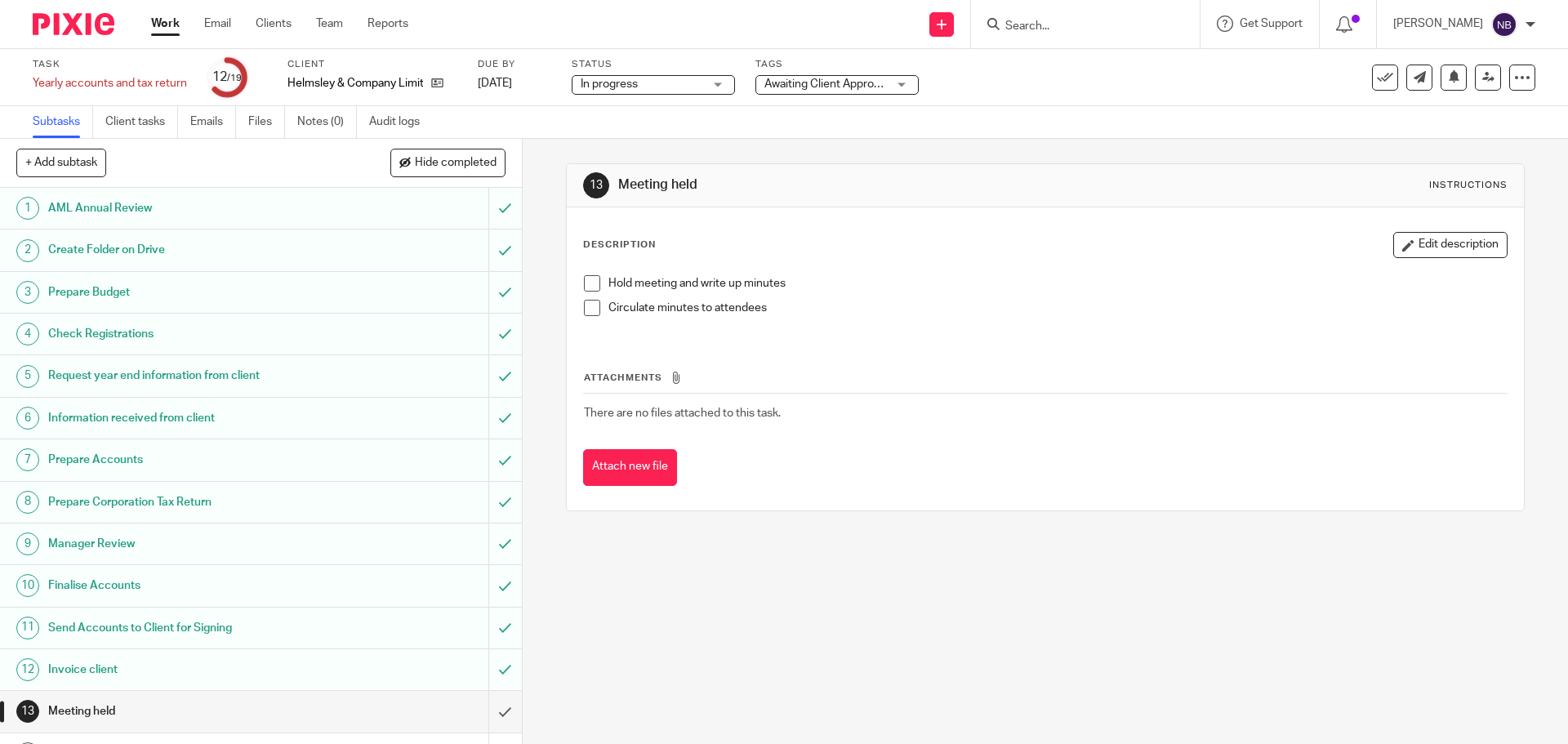
click at [779, 86] on span "Awaiting Client Approval" at bounding box center [825, 84] width 124 height 11
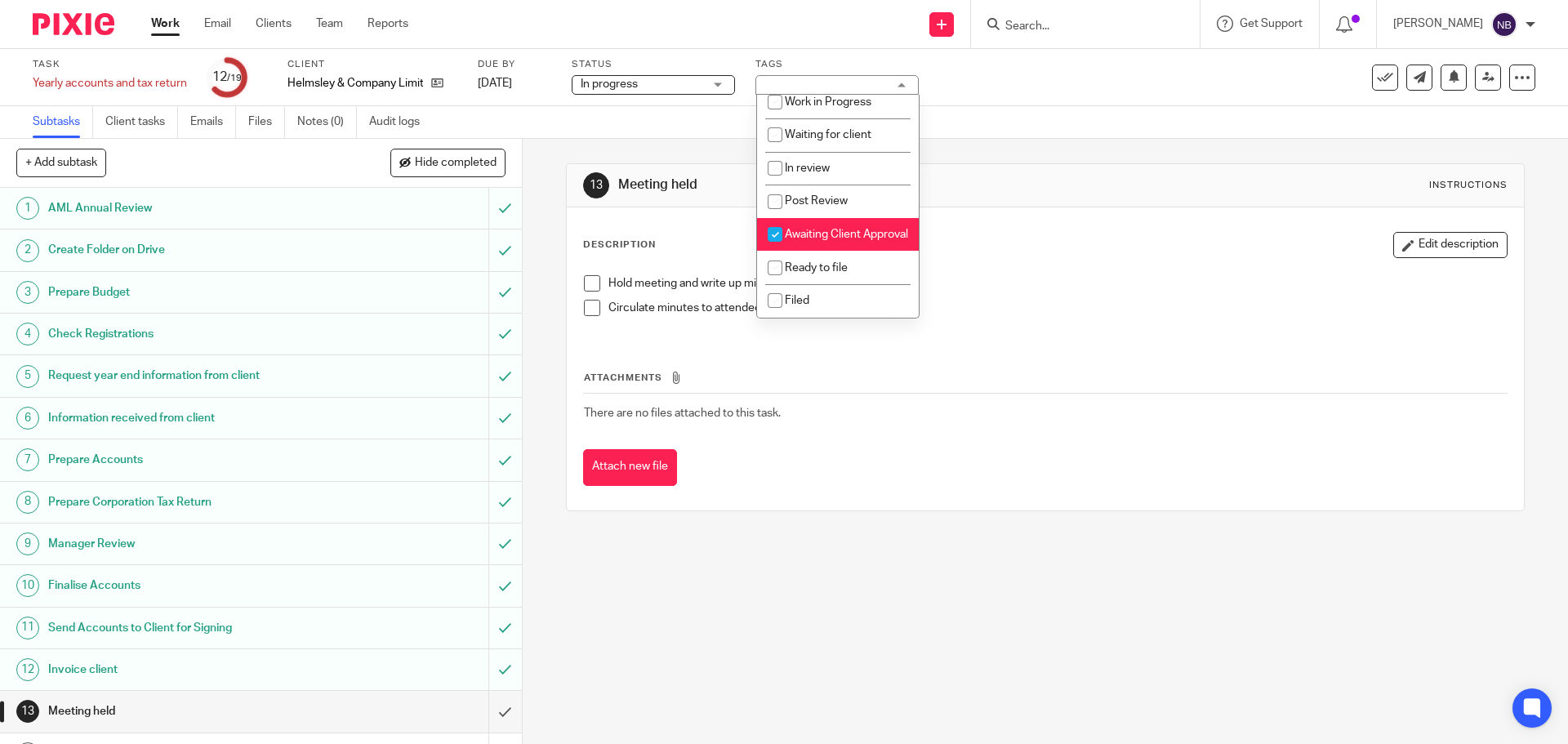
scroll to position [175, 0]
click at [814, 229] on span "Awaiting Client Approval" at bounding box center [846, 234] width 124 height 11
checkbox input "false"
click at [778, 299] on input "checkbox" at bounding box center [775, 301] width 31 height 31
checkbox input "true"
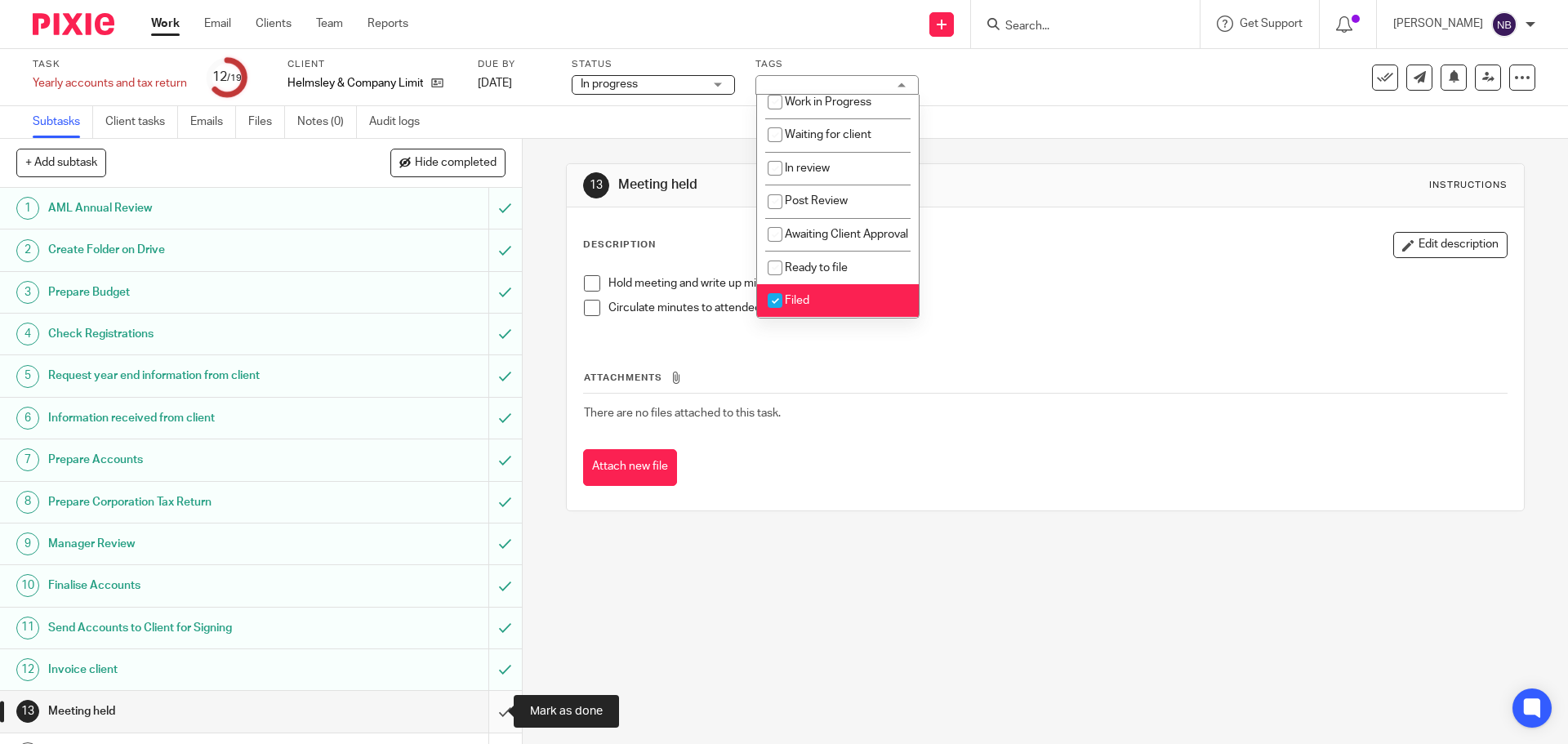
click at [483, 711] on input "submit" at bounding box center [261, 710] width 522 height 41
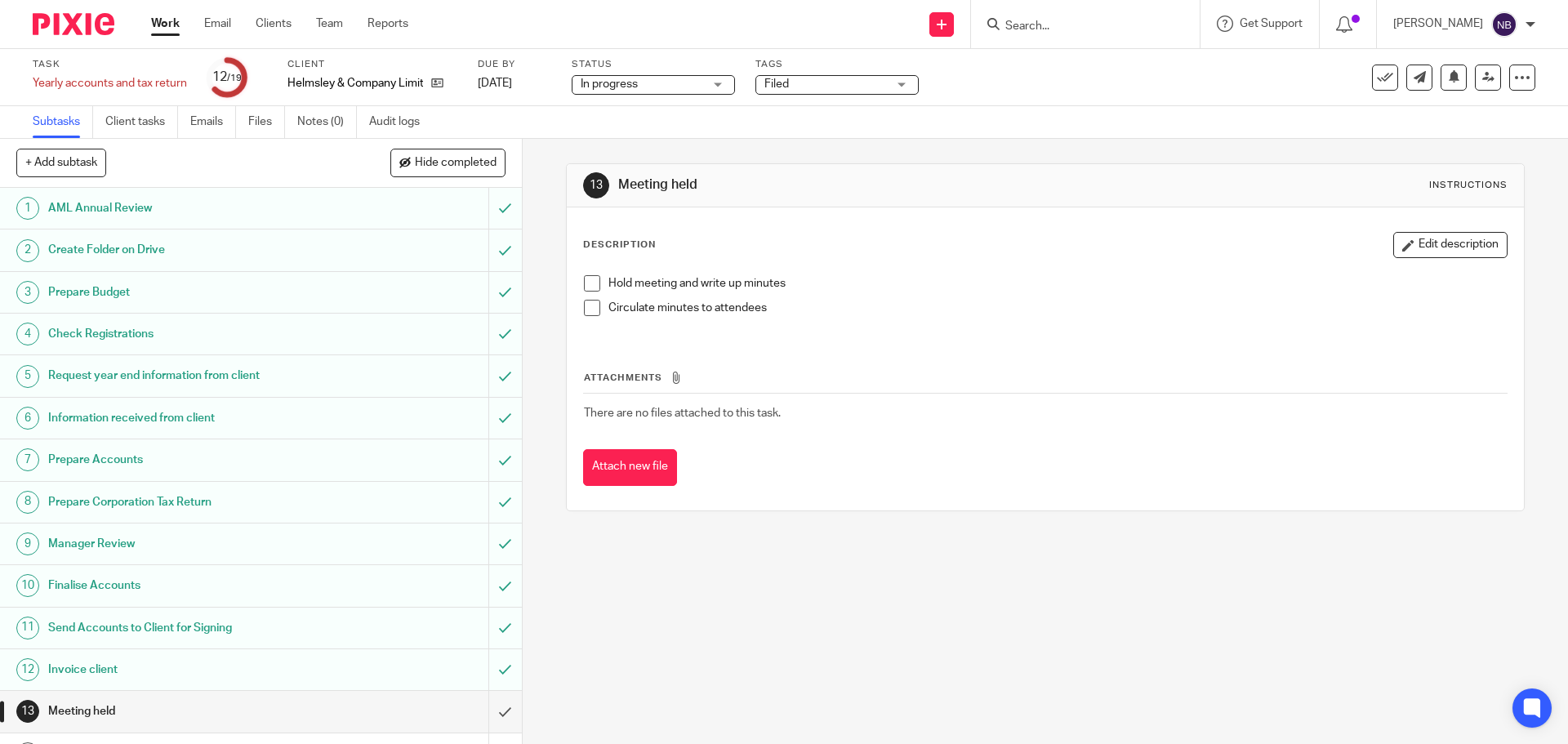
scroll to position [102, 0]
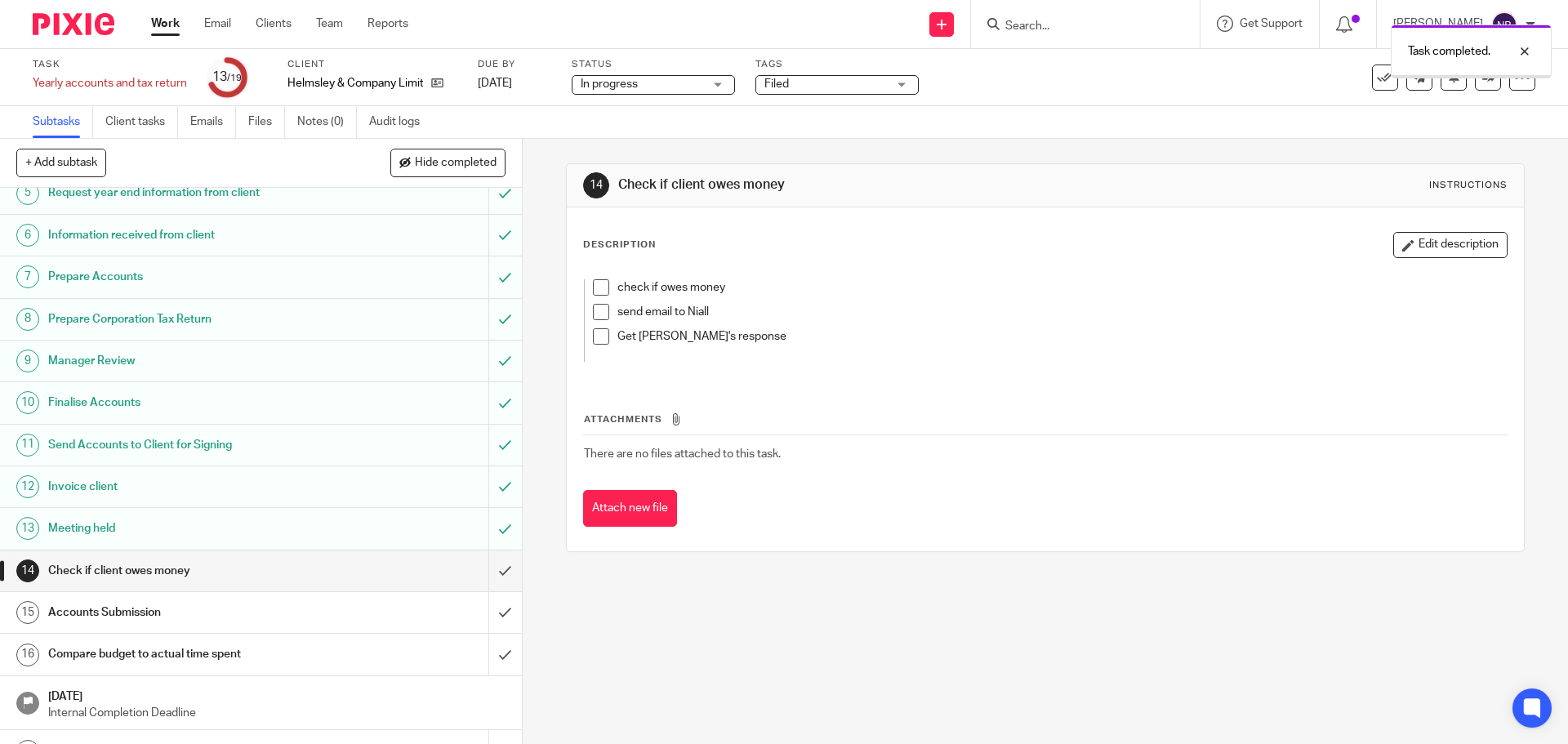
scroll to position [253, 0]
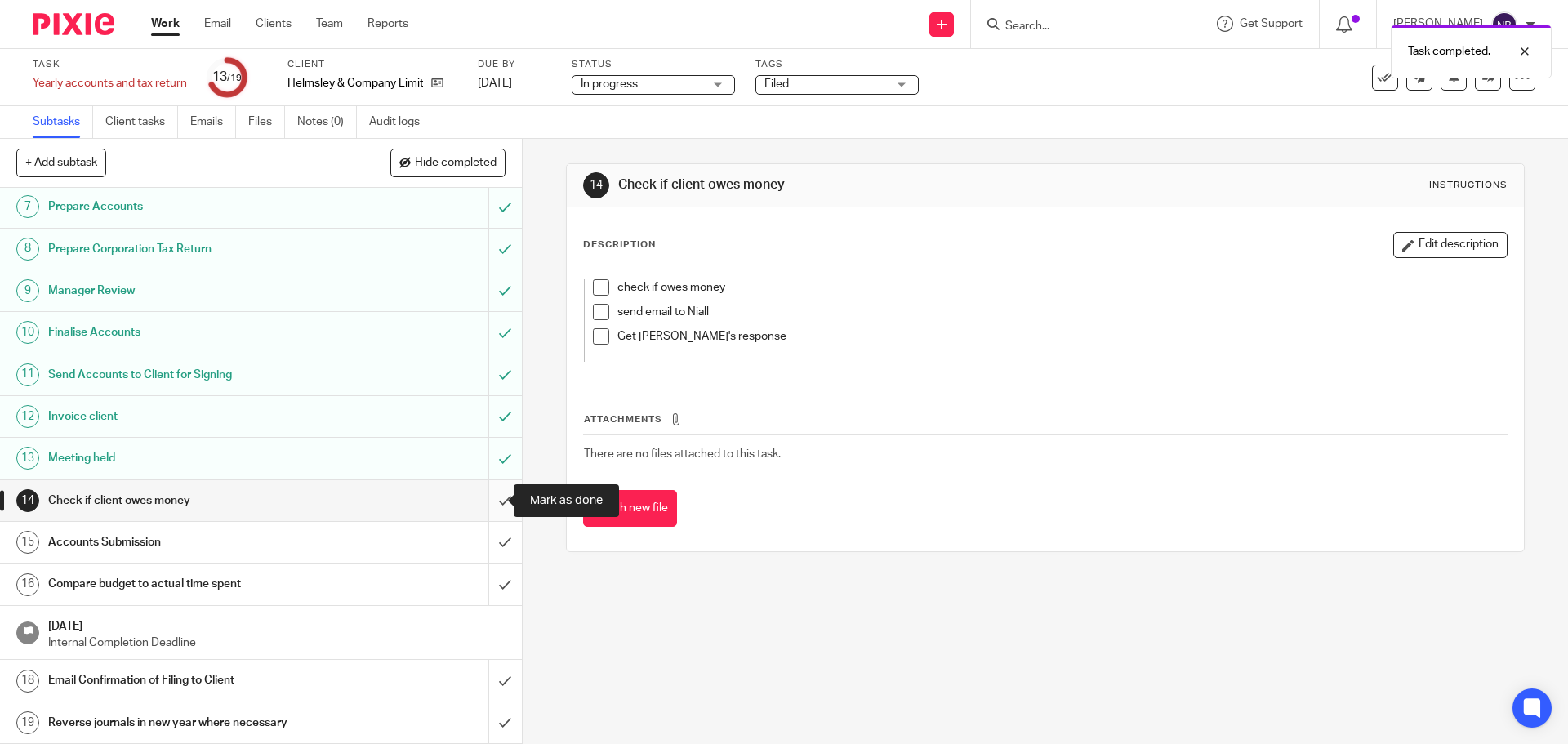
click at [484, 499] on input "submit" at bounding box center [261, 500] width 522 height 41
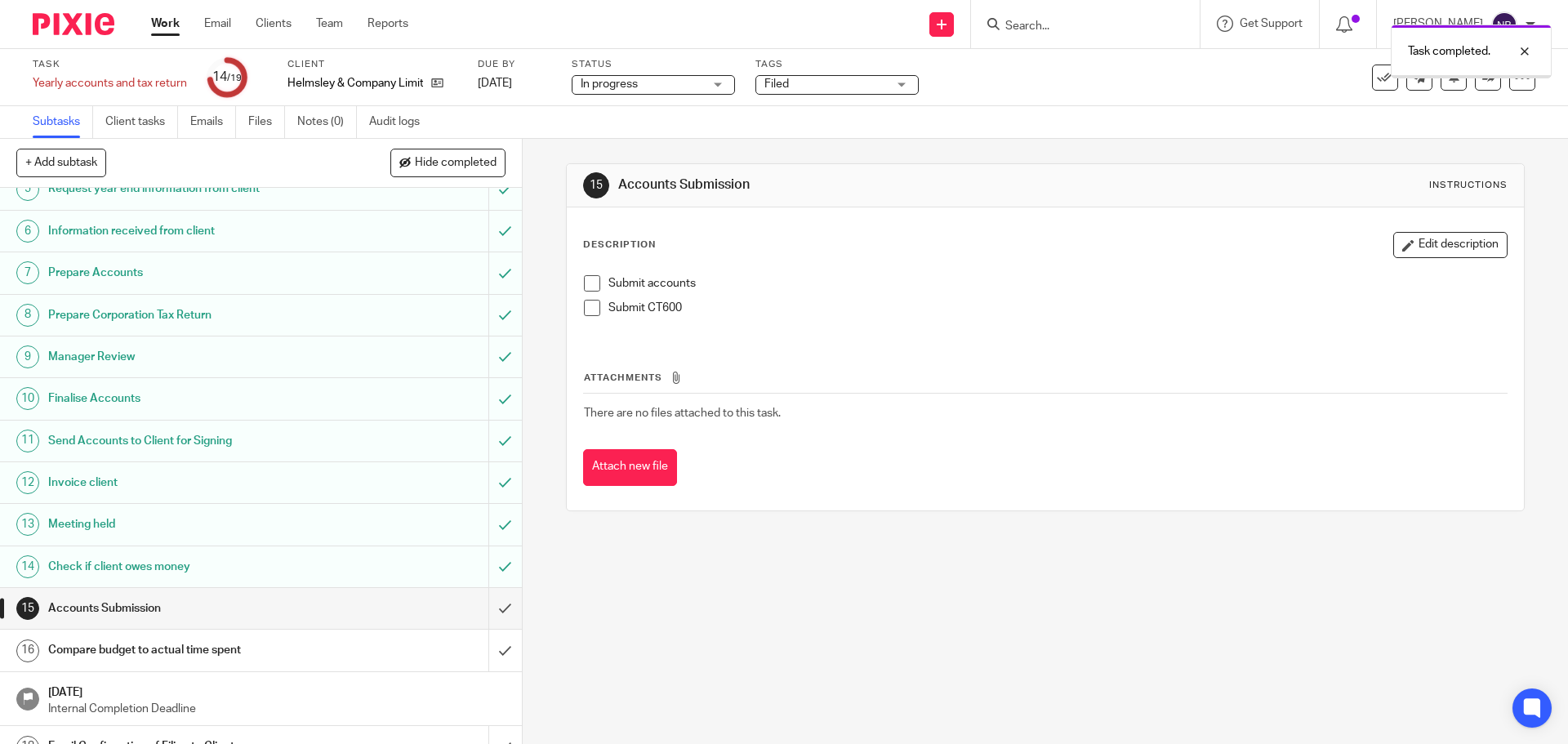
scroll to position [253, 0]
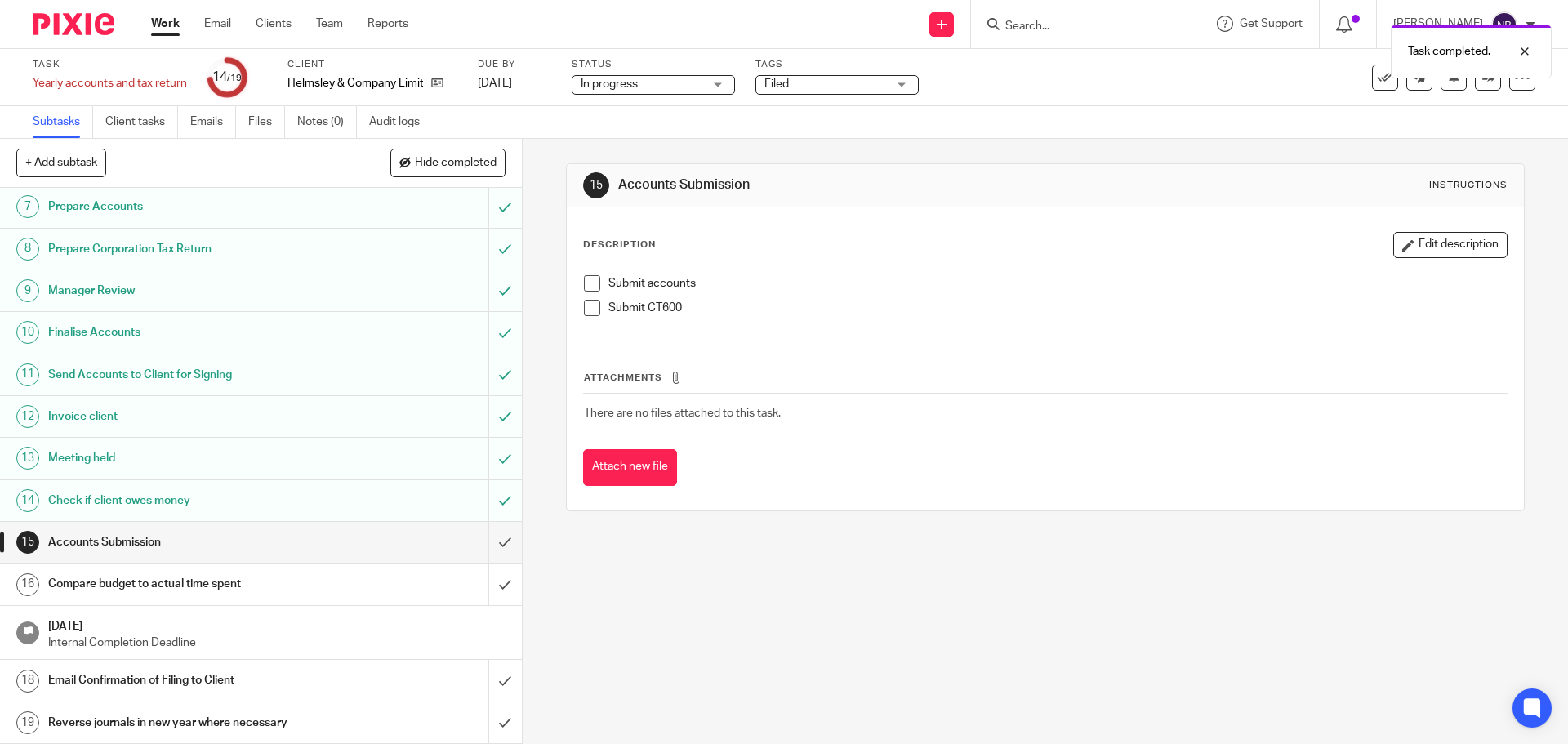
click at [600, 312] on li "Submit CT600" at bounding box center [1045, 312] width 922 height 24
click at [587, 285] on span at bounding box center [592, 283] width 16 height 16
click at [584, 312] on span at bounding box center [592, 308] width 16 height 16
click at [492, 546] on input "submit" at bounding box center [261, 542] width 522 height 41
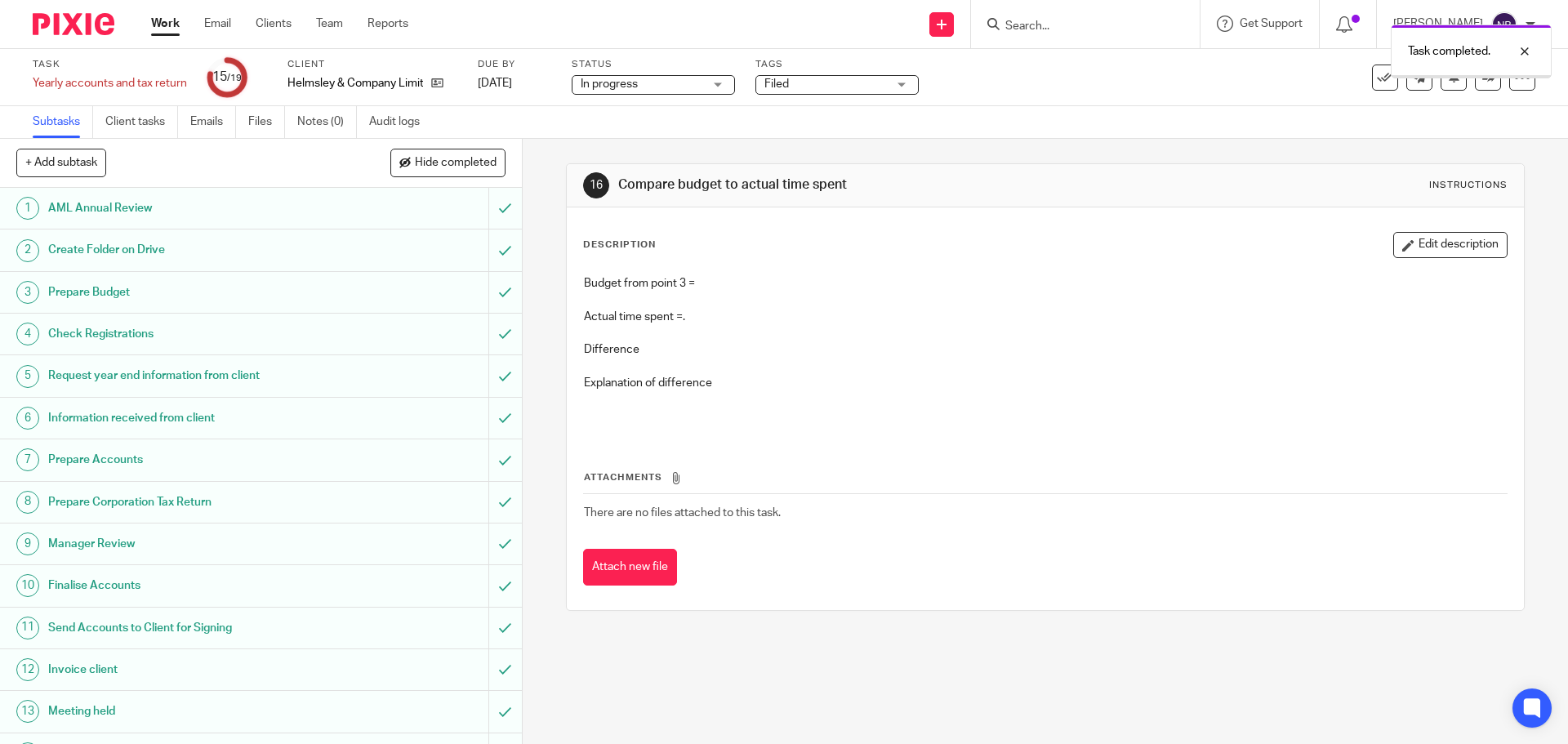
scroll to position [253, 0]
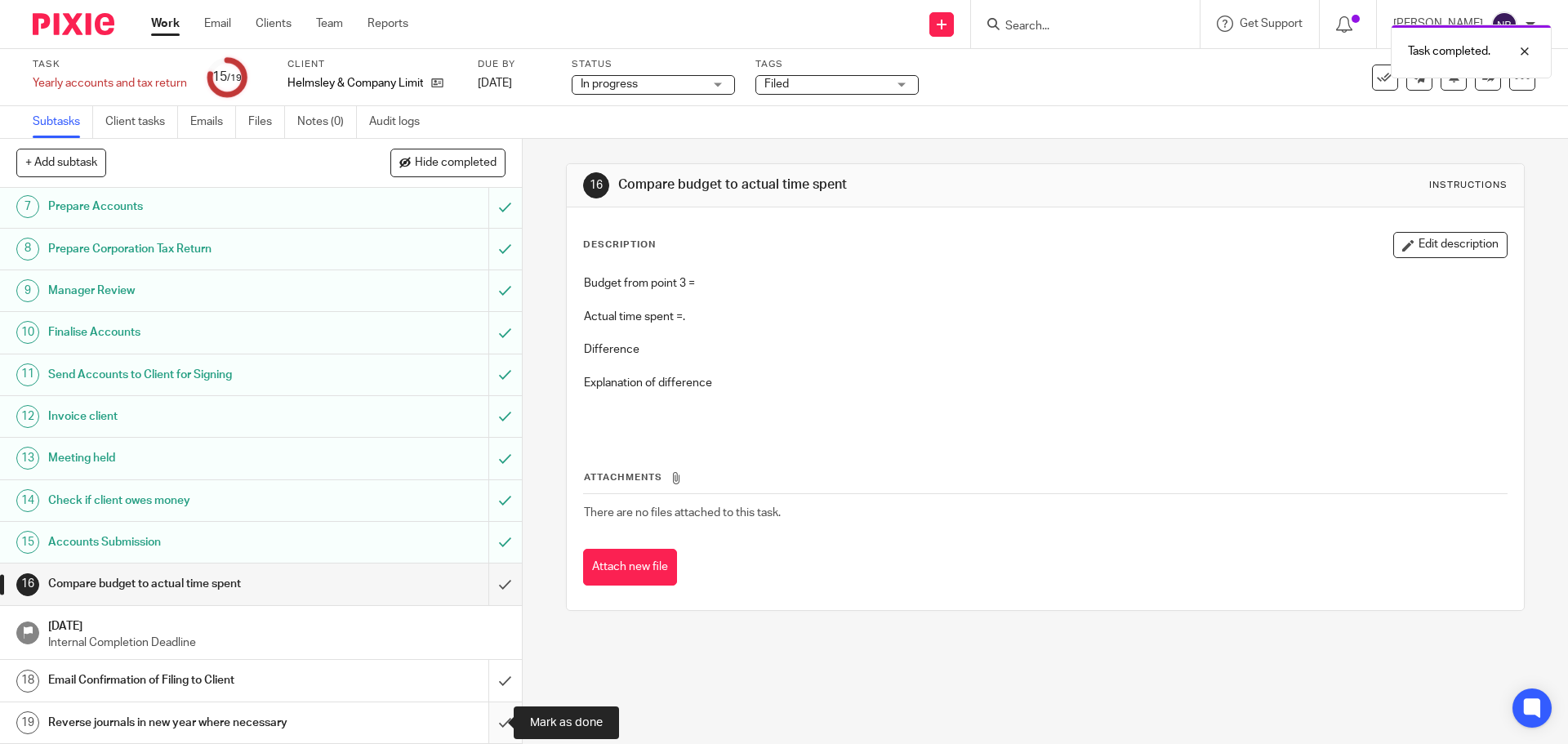
click at [486, 724] on input "submit" at bounding box center [261, 722] width 522 height 41
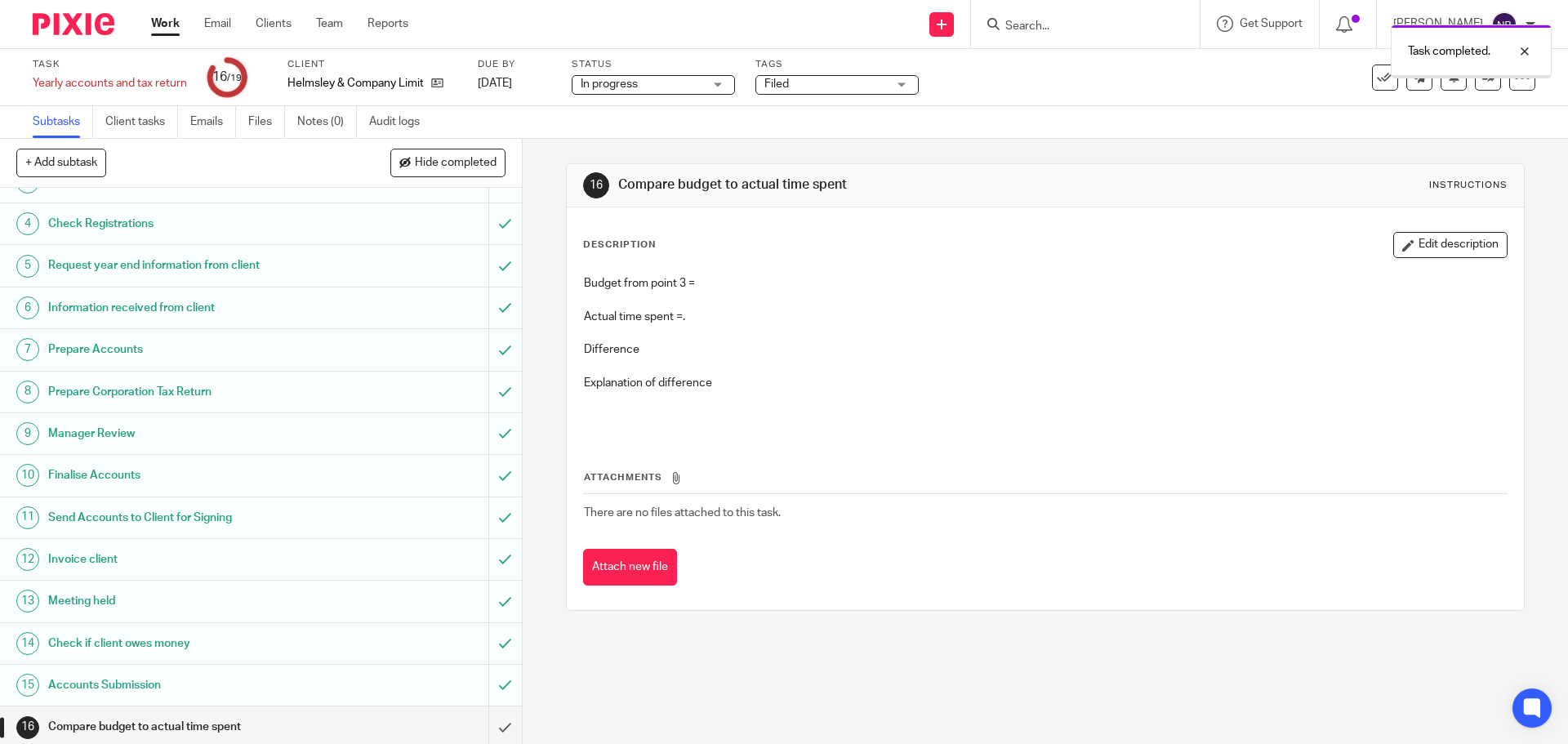
scroll to position [253, 0]
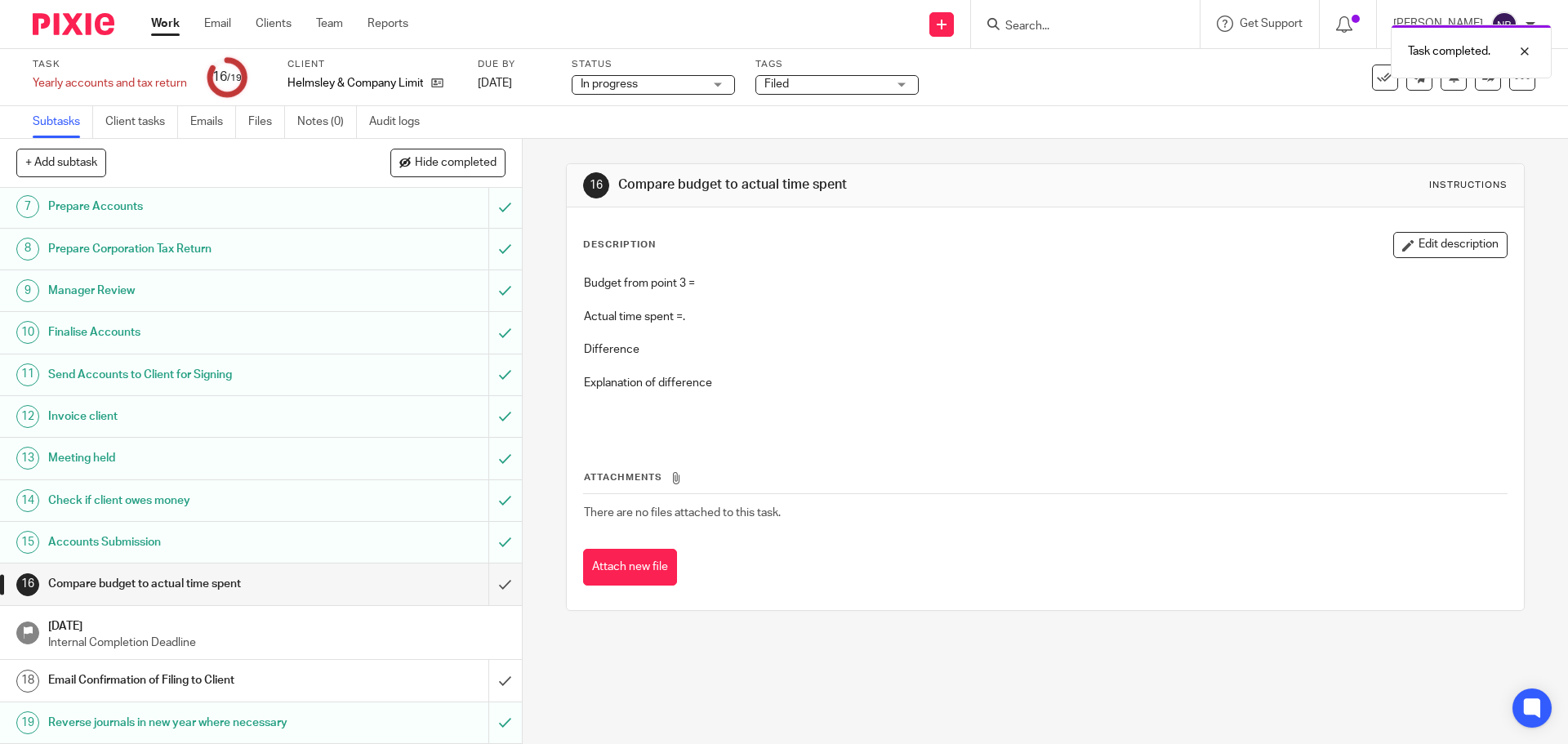
click at [366, 682] on div "Email Confirmation of Filing to Client" at bounding box center [260, 680] width 424 height 24
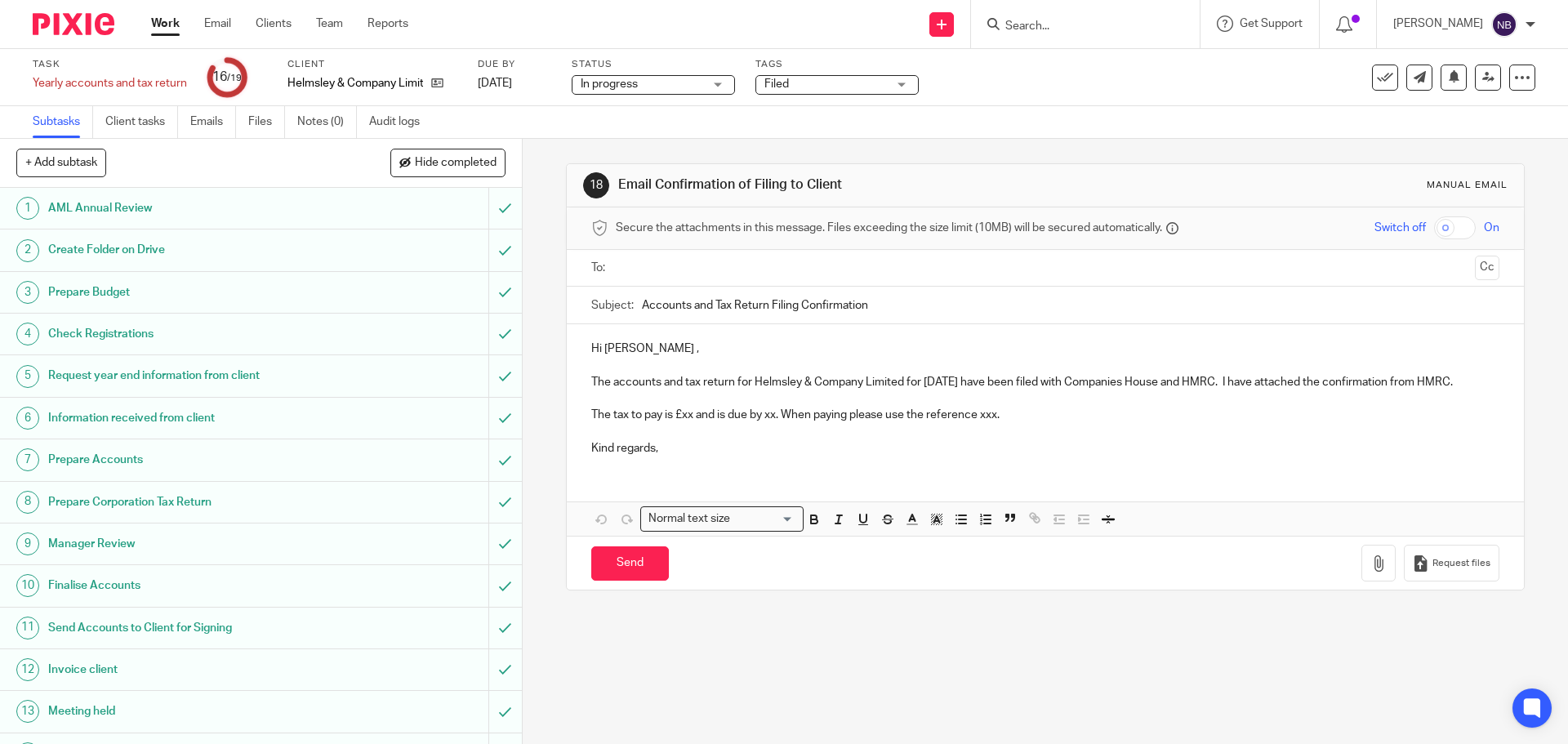
click at [676, 272] on input "text" at bounding box center [1044, 269] width 846 height 19
click at [798, 269] on div at bounding box center [807, 270] width 19 height 24
click at [748, 270] on input "text" at bounding box center [1044, 269] width 846 height 19
click at [680, 347] on p "Hi [PERSON_NAME] ," at bounding box center [1045, 352] width 908 height 16
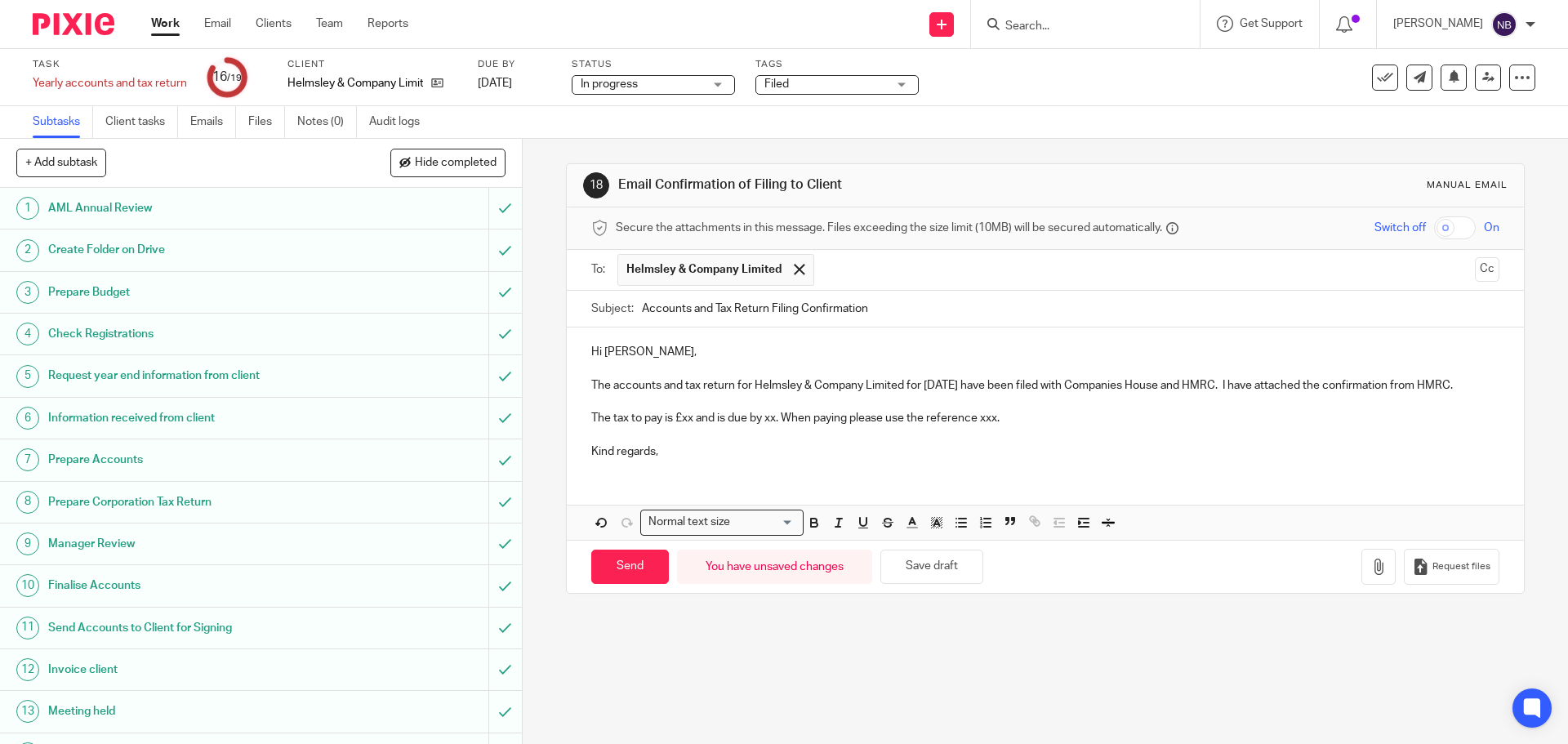
click at [775, 426] on p "The tax to pay is £xx and is due by xx. When paying please use the reference xx…" at bounding box center [1045, 417] width 908 height 16
drag, startPoint x: 703, startPoint y: 437, endPoint x: 711, endPoint y: 434, distance: 8.5
click at [703, 426] on p "The tax to pay is £xx and is due by [DATE]. When paying please use the referenc…" at bounding box center [1045, 417] width 908 height 16
click at [689, 426] on p "The tax to pay is £xx and is due by [DATE]. When paying please use the referenc…" at bounding box center [1045, 417] width 908 height 16
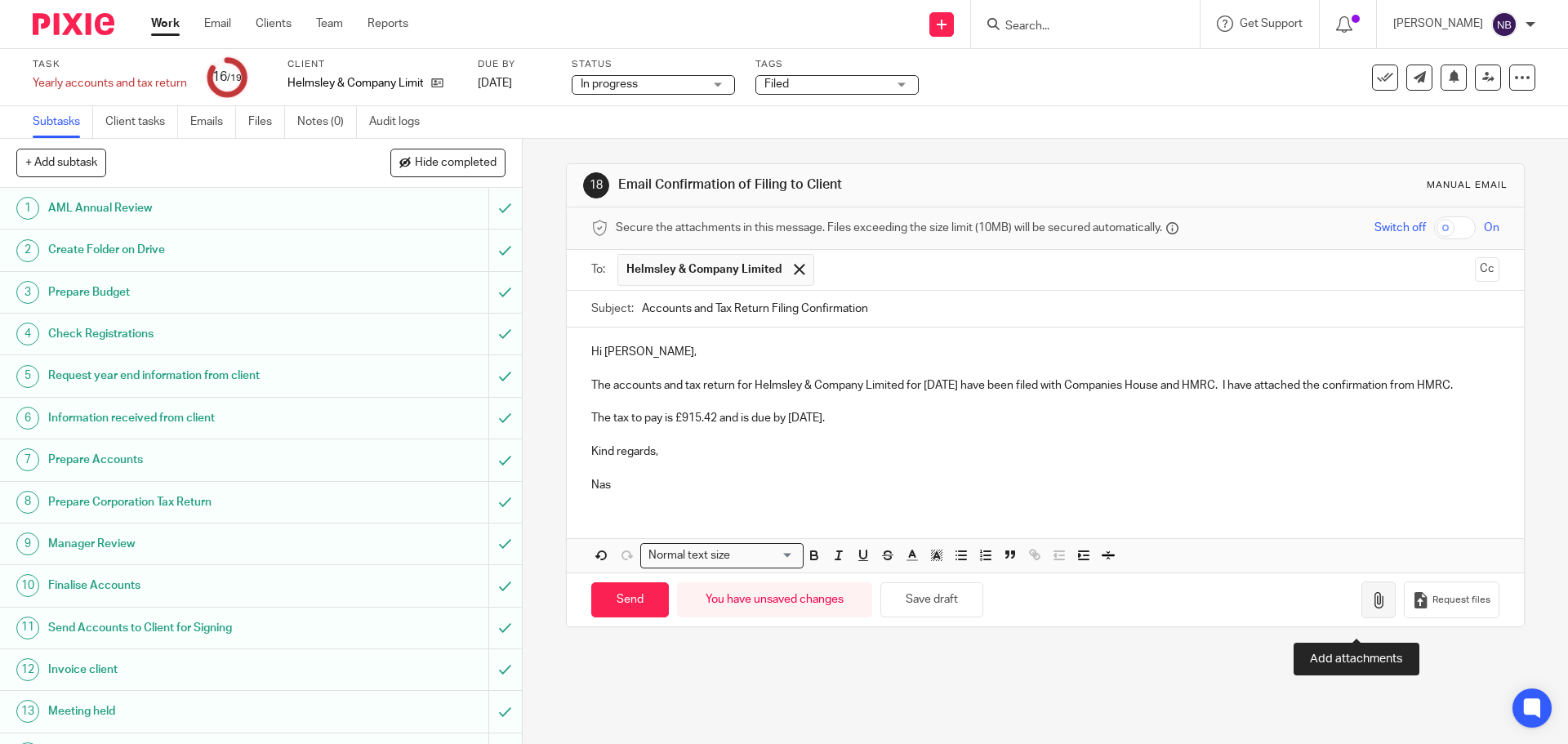
click at [1370, 608] on icon "button" at bounding box center [1378, 600] width 16 height 16
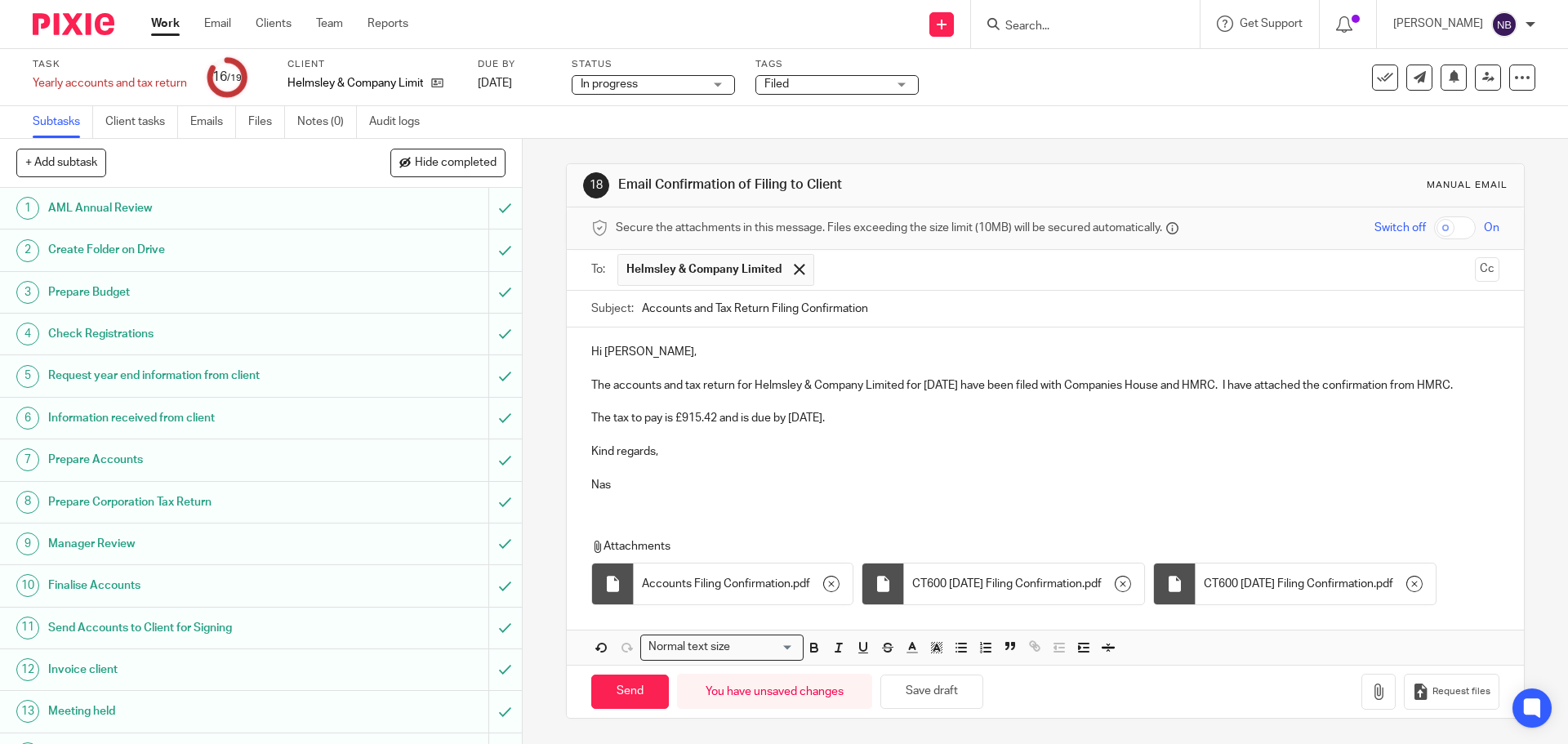
scroll to position [67, 0]
click at [615, 680] on input "Send" at bounding box center [630, 691] width 78 height 35
type input "Sent"
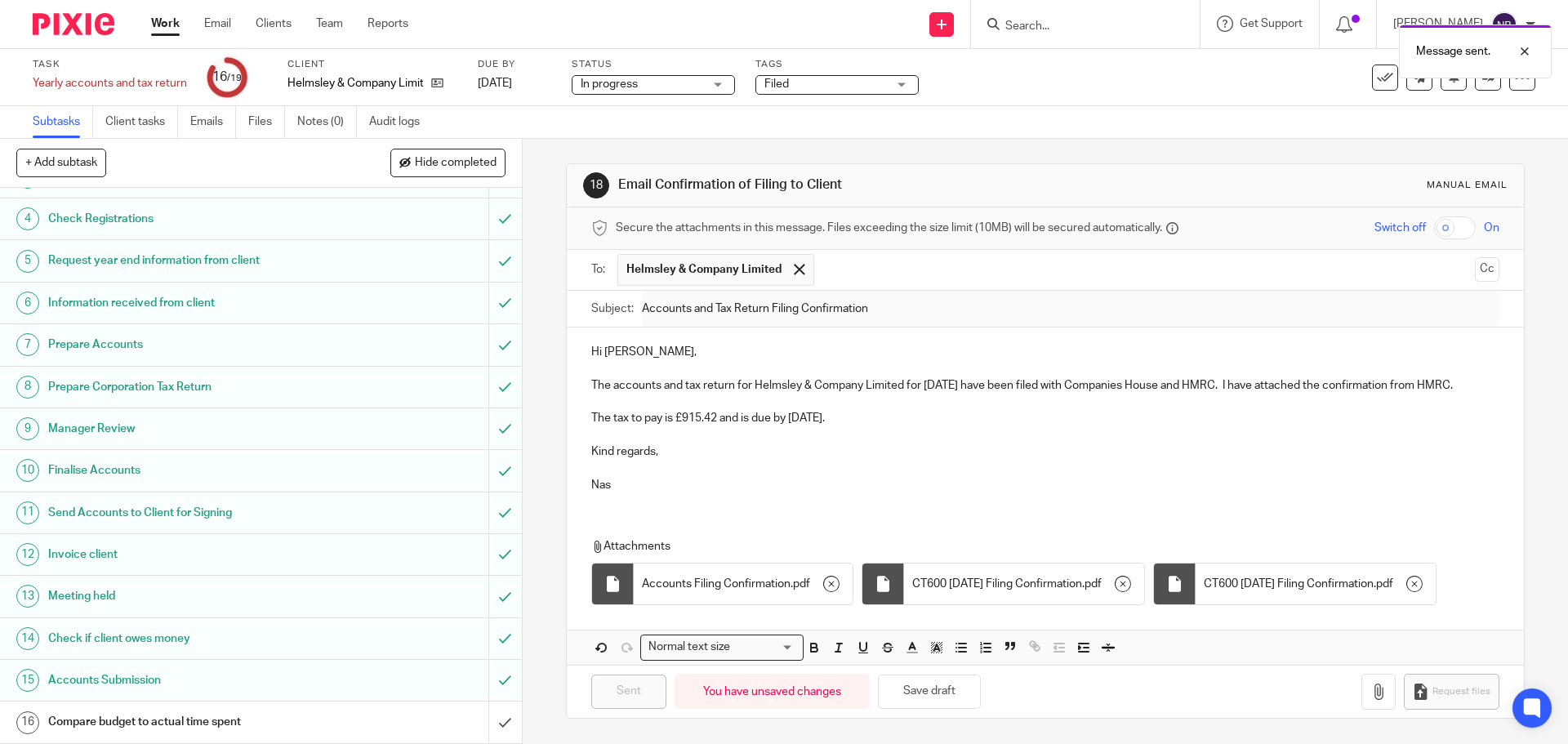
scroll to position [253, 0]
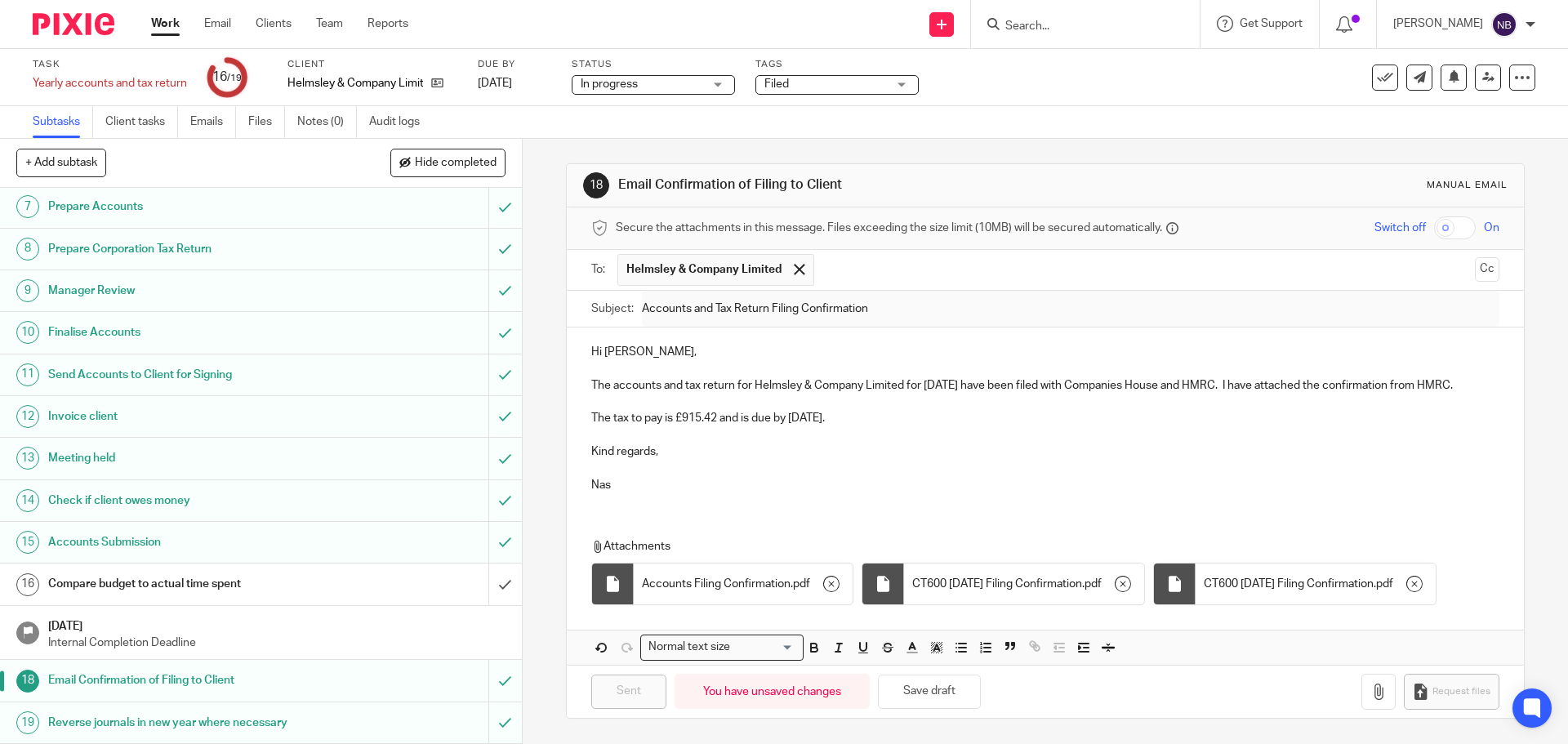
click at [310, 588] on h1 "Compare budget to actual time spent" at bounding box center [189, 583] width 283 height 24
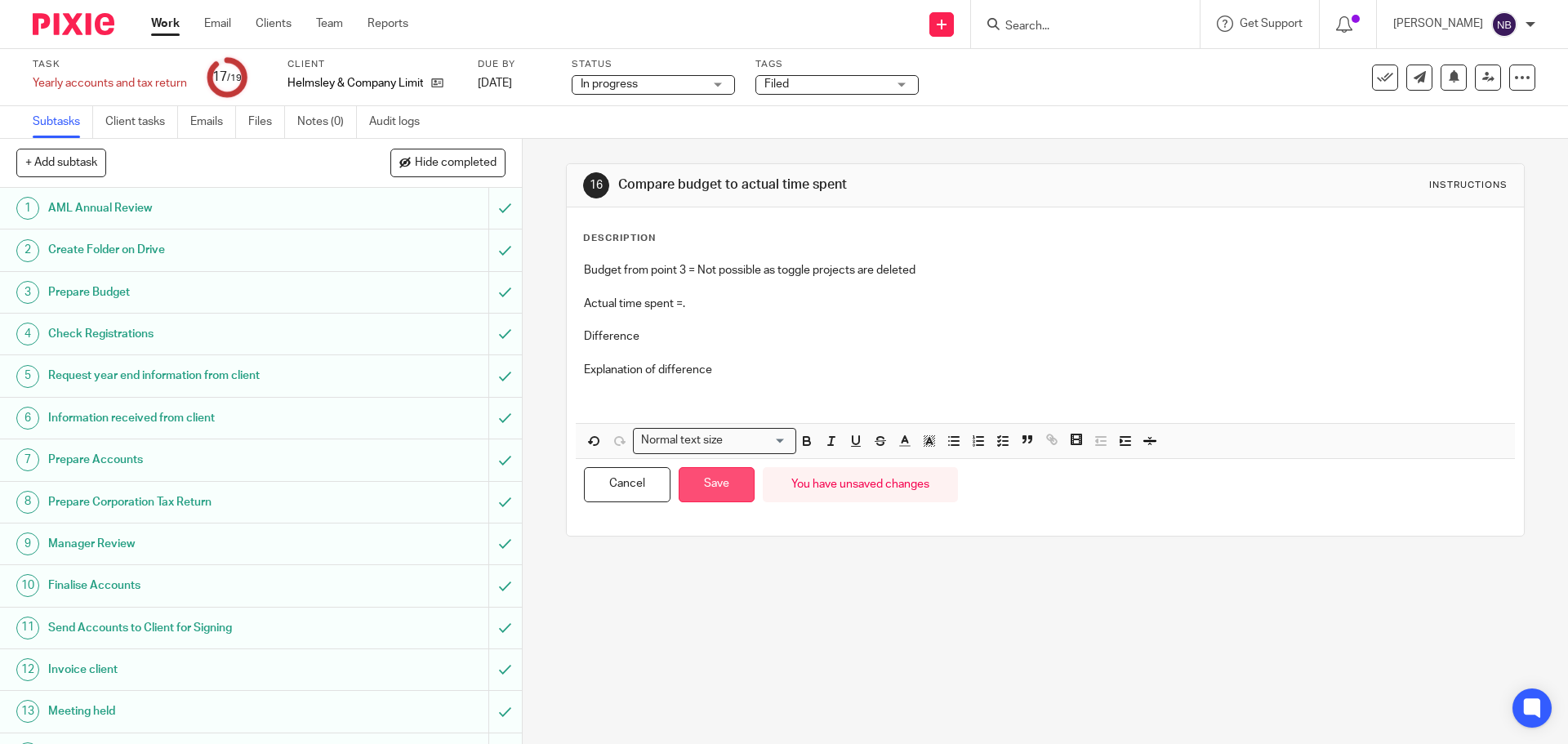
click at [714, 497] on button "Save" at bounding box center [717, 484] width 76 height 35
